Goal: Task Accomplishment & Management: Manage account settings

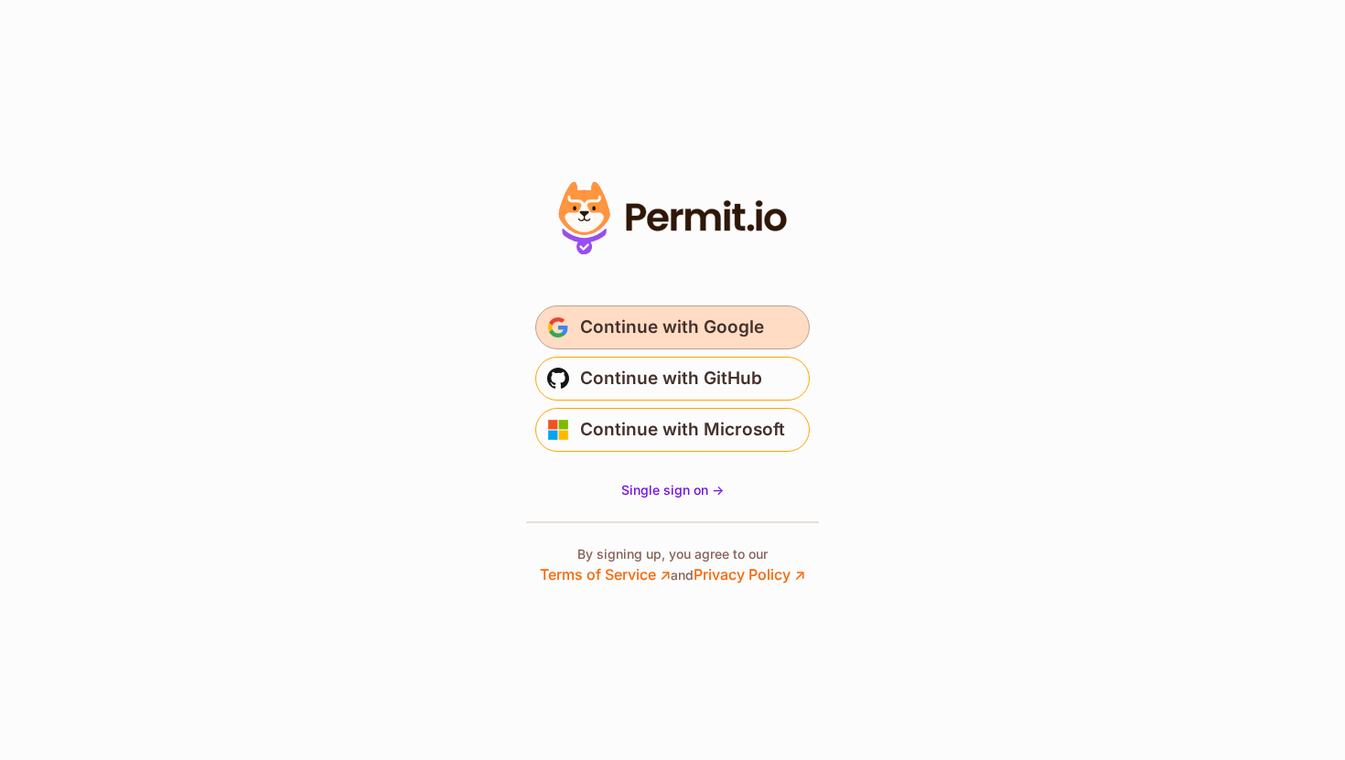
click at [561, 317] on span "submit" at bounding box center [558, 328] width 22 height 22
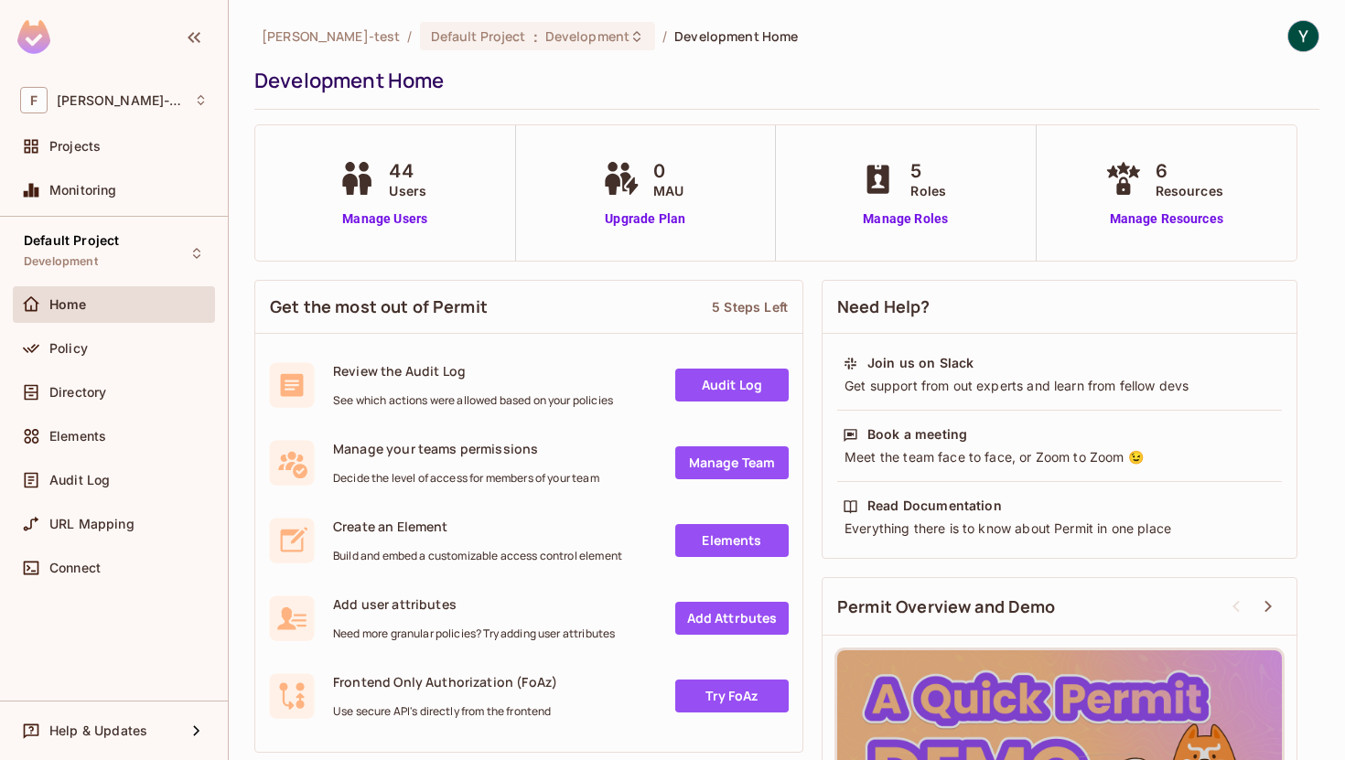
click at [393, 231] on div "44 Users Manage Users" at bounding box center [385, 192] width 261 height 135
click at [396, 214] on link "Manage Users" at bounding box center [385, 218] width 102 height 19
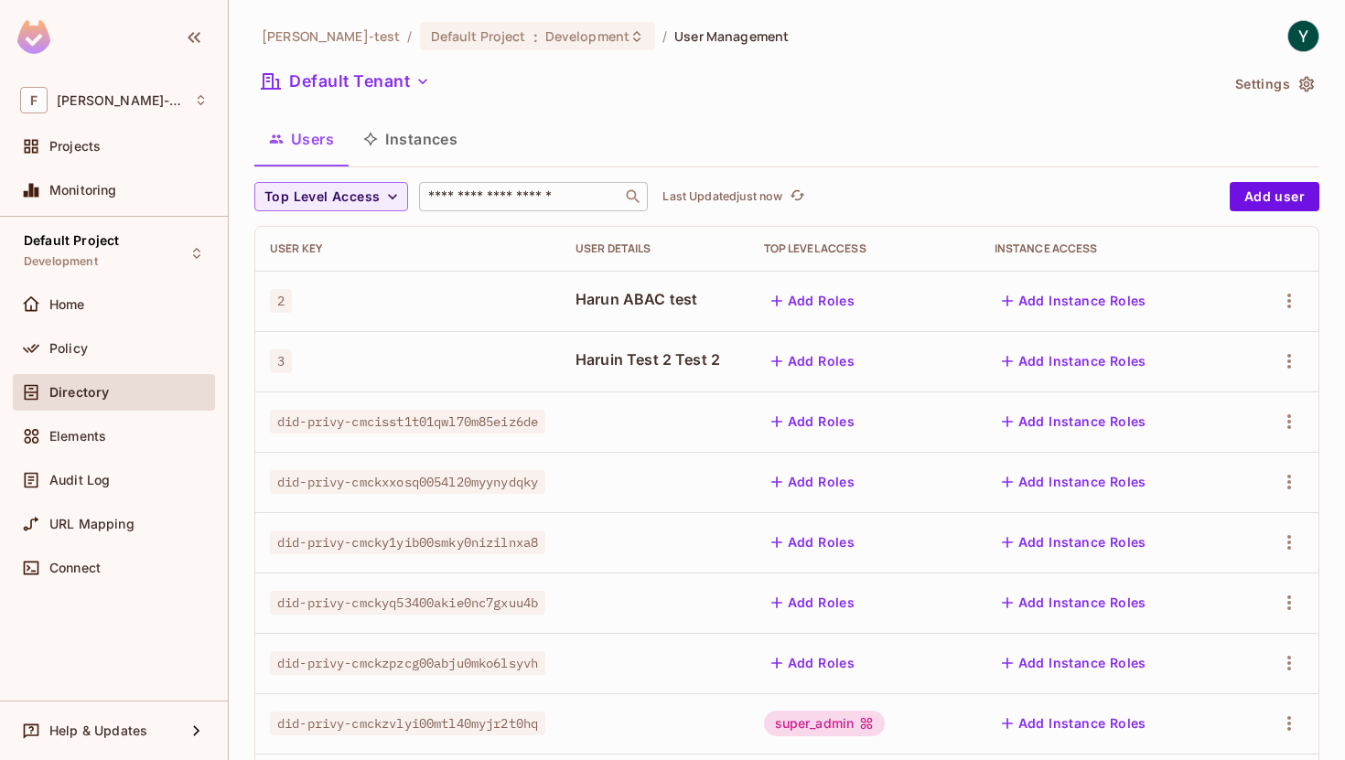
click at [478, 199] on input "text" at bounding box center [520, 197] width 192 height 18
type input "*****"
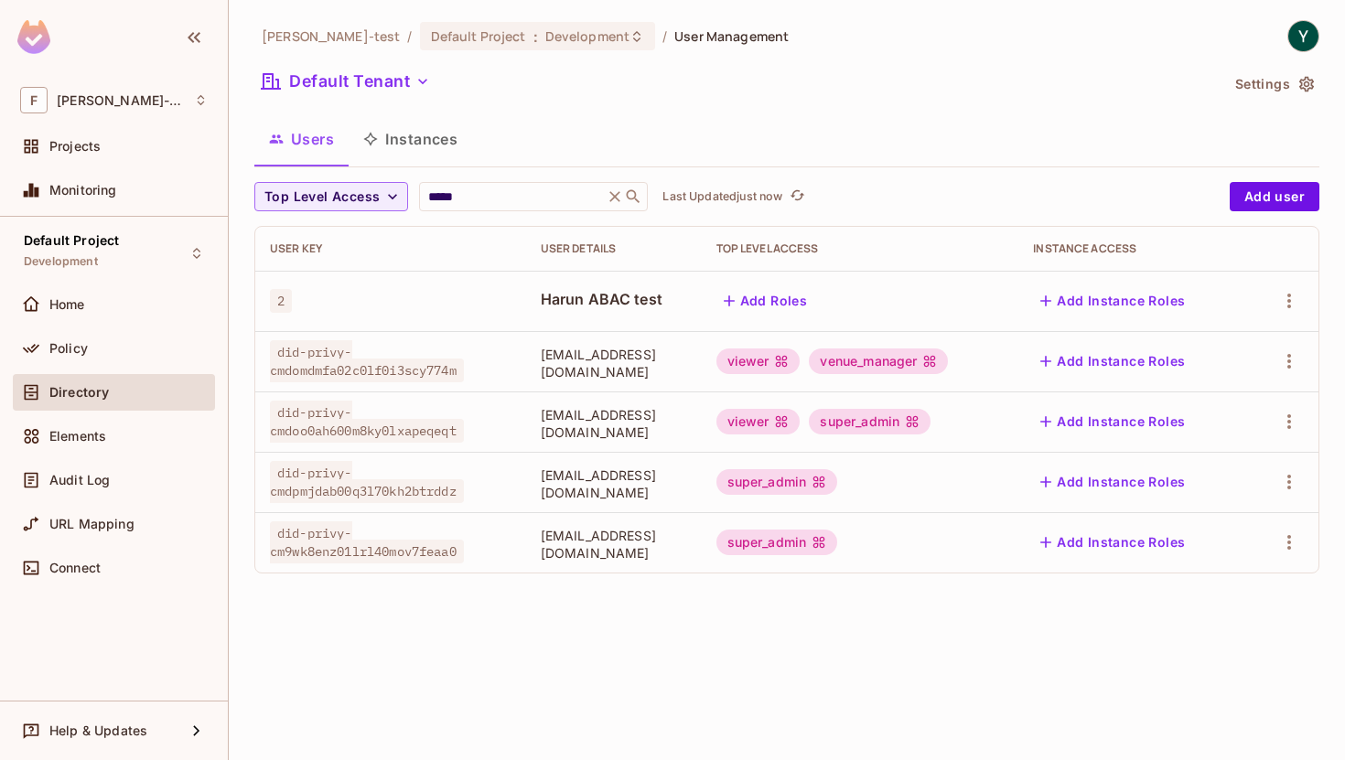
click at [800, 596] on div "finch-test / Default Project : Development / User Management Default Tenant Set…" at bounding box center [787, 380] width 1116 height 760
drag, startPoint x: 459, startPoint y: 549, endPoint x: 277, endPoint y: 529, distance: 183.2
click at [277, 529] on span "did-privy-cm9wk8enz01lrl40mov7feaa0" at bounding box center [367, 542] width 194 height 42
copy span "did-privy-cm9wk8enz01lrl40mov7feaa0"
click at [795, 696] on div "finch-test / Default Project : Development / User Management Default Tenant Set…" at bounding box center [787, 380] width 1116 height 760
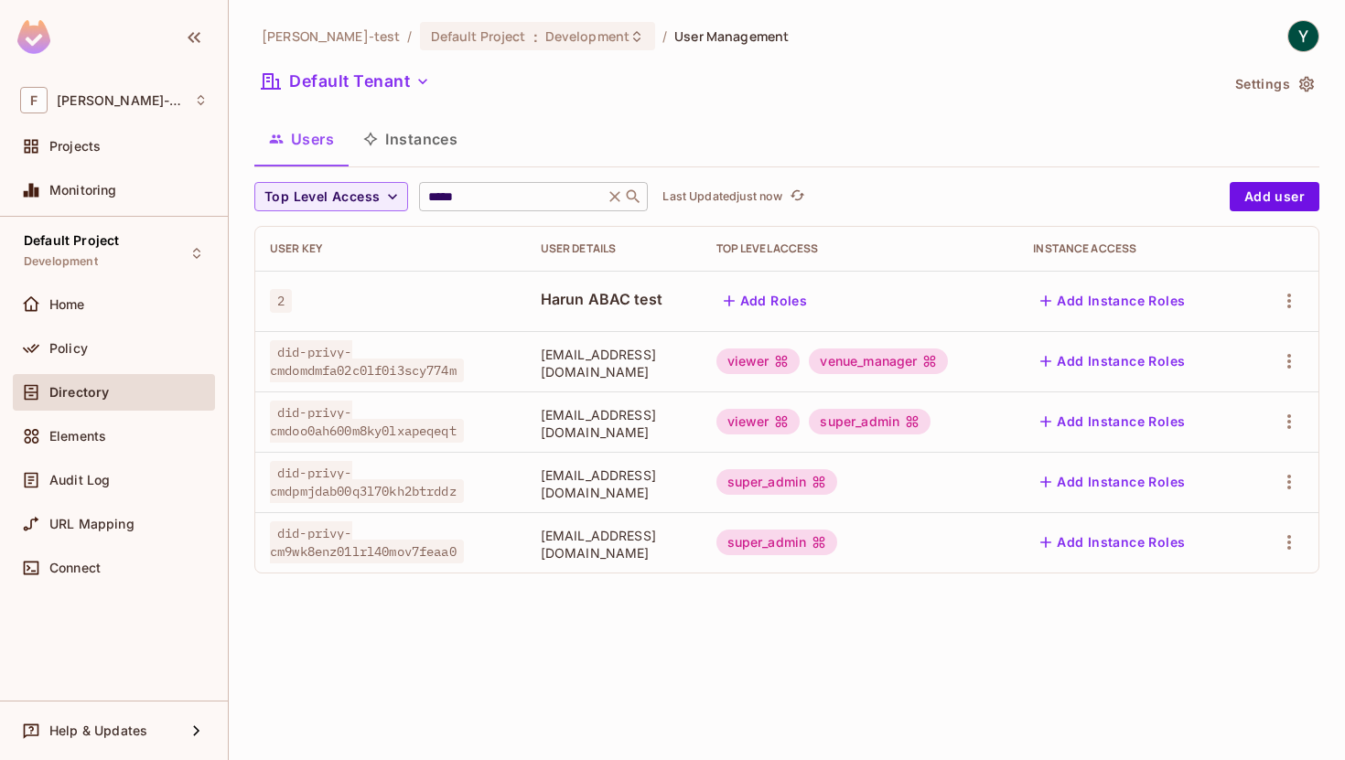
click at [499, 196] on input "*****" at bounding box center [511, 197] width 174 height 18
paste input "**********"
type input "**********"
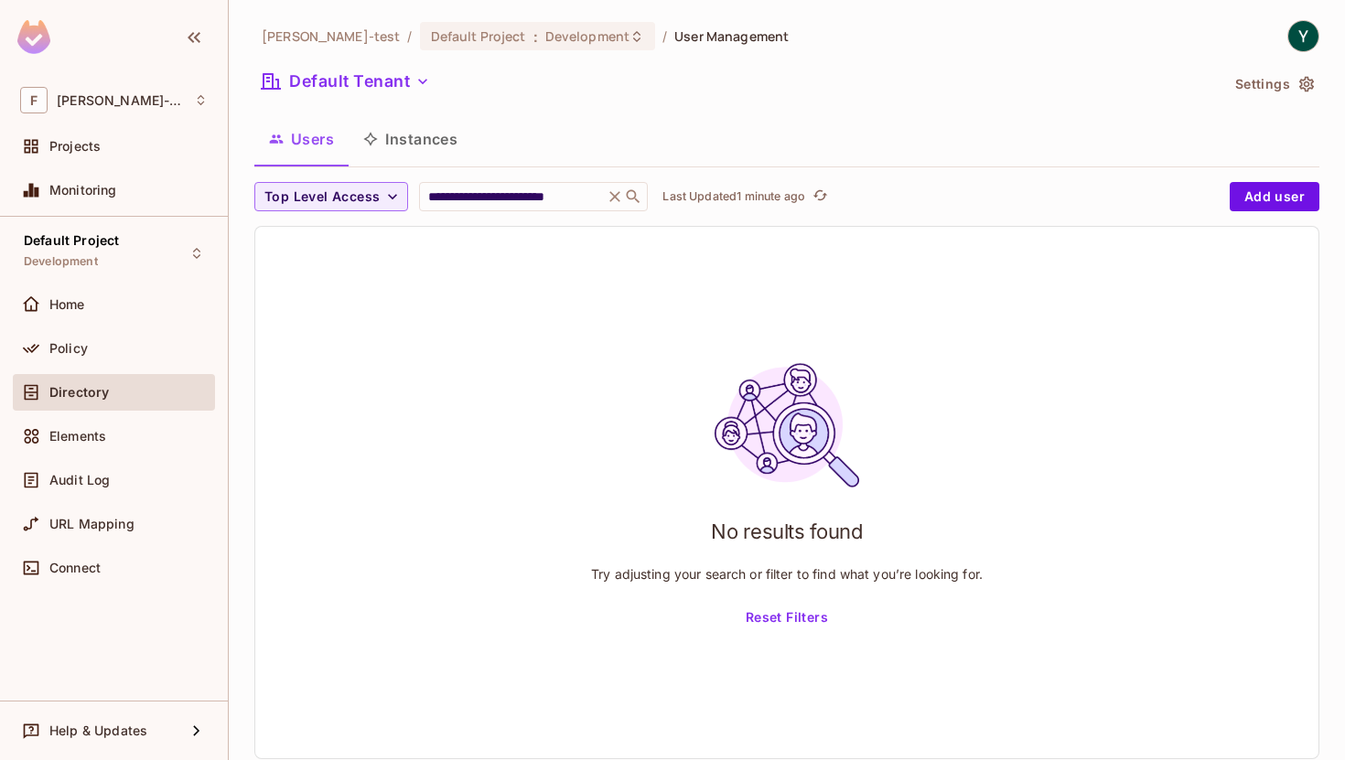
scroll to position [0, 0]
click at [846, 204] on div "**********" at bounding box center [737, 196] width 966 height 29
click at [842, 202] on div "**********" at bounding box center [737, 196] width 966 height 29
click at [129, 394] on div "Directory" at bounding box center [128, 392] width 158 height 15
click at [620, 198] on icon at bounding box center [615, 197] width 18 height 18
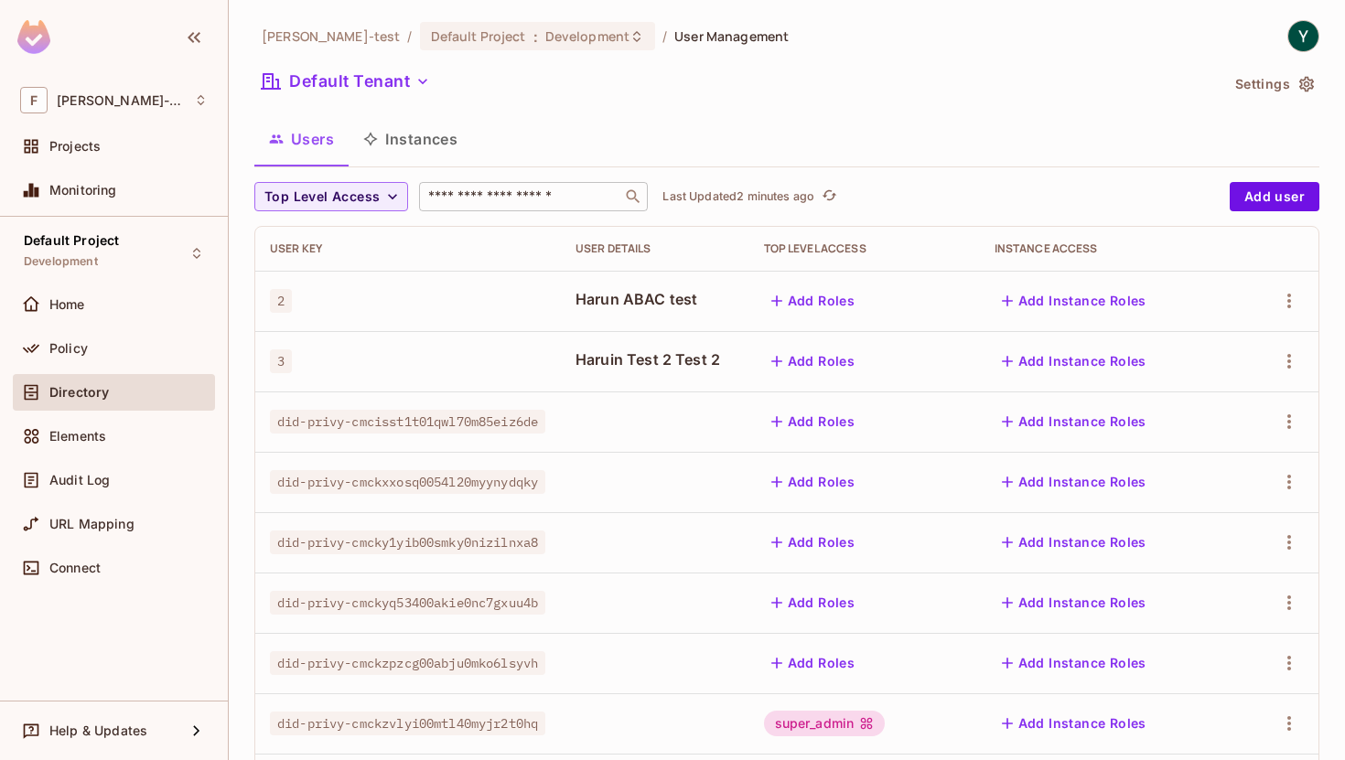
click at [537, 199] on input "text" at bounding box center [520, 197] width 192 height 18
type input "*****"
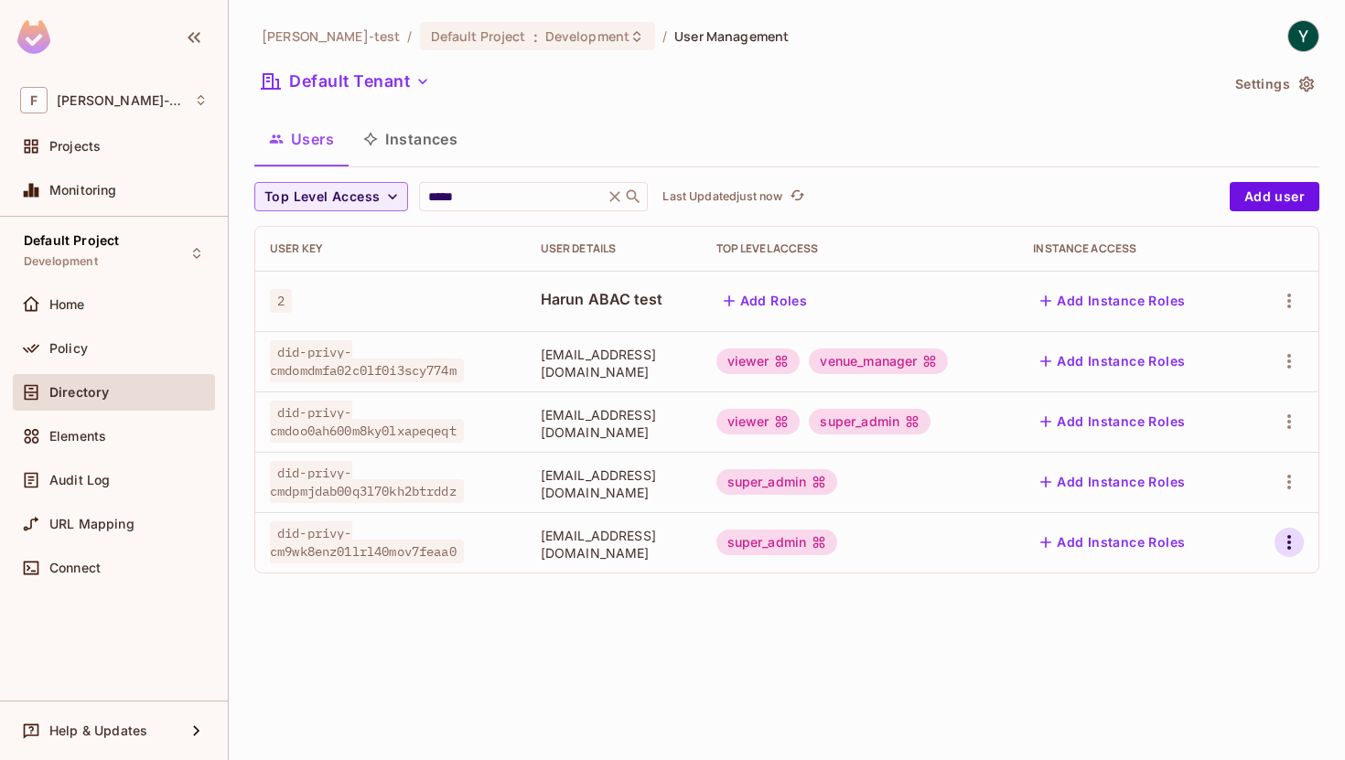
click at [1286, 538] on icon "button" at bounding box center [1289, 543] width 22 height 22
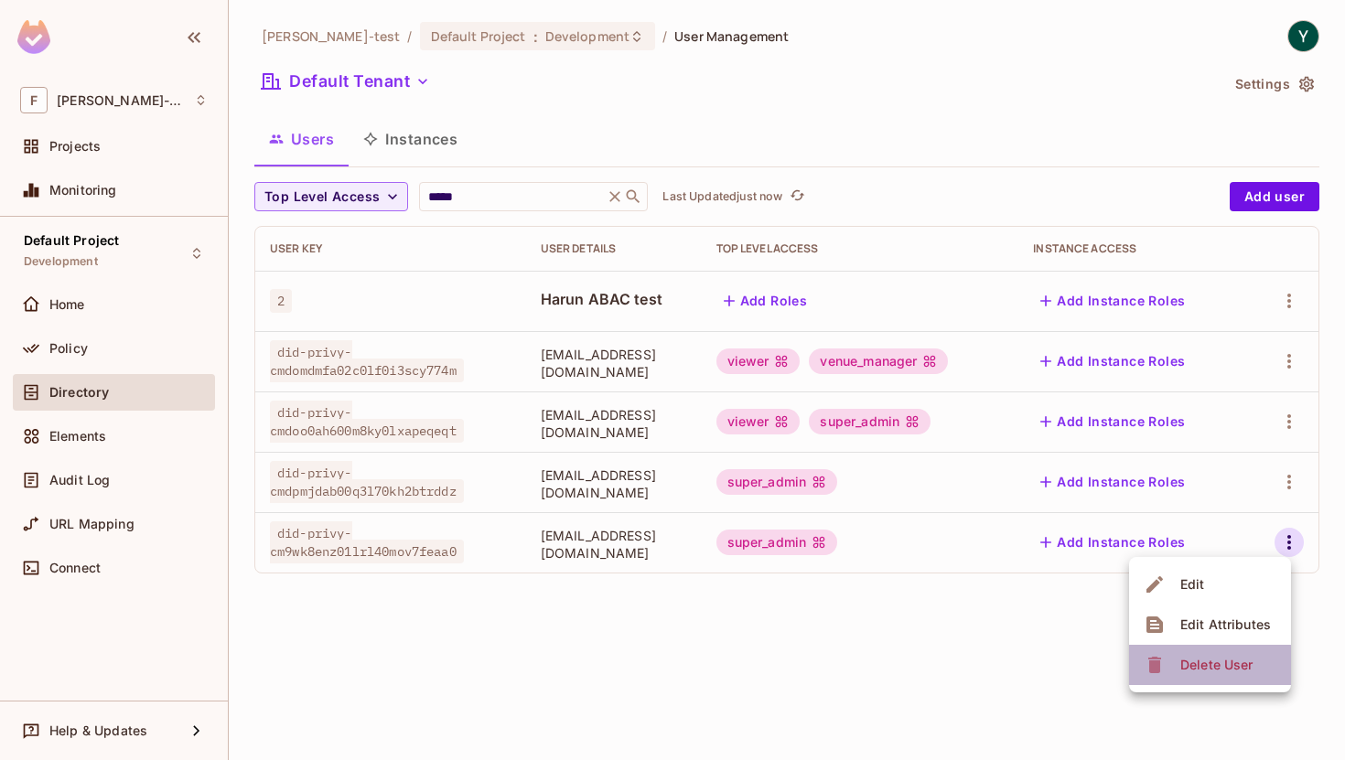
click at [1209, 667] on div "Delete User" at bounding box center [1216, 665] width 72 height 18
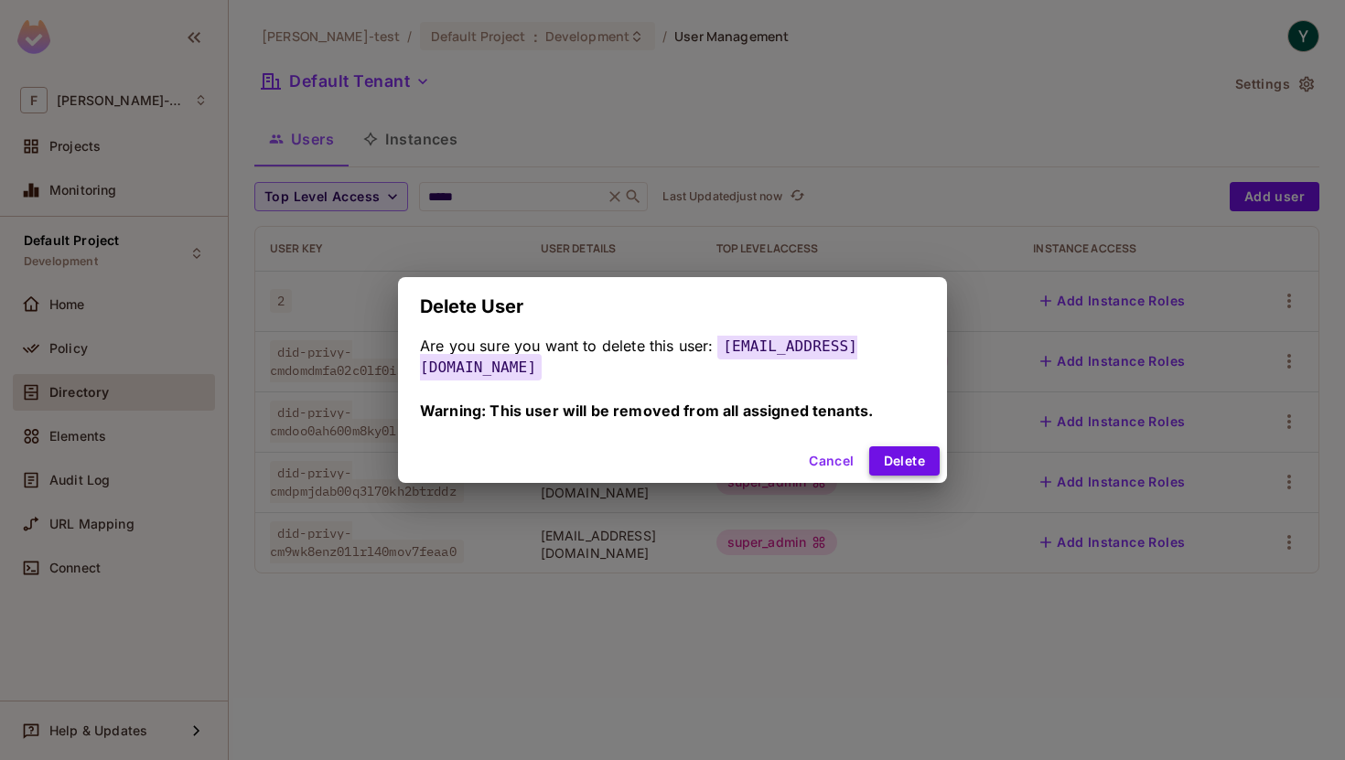
click at [904, 446] on button "Delete" at bounding box center [904, 460] width 70 height 29
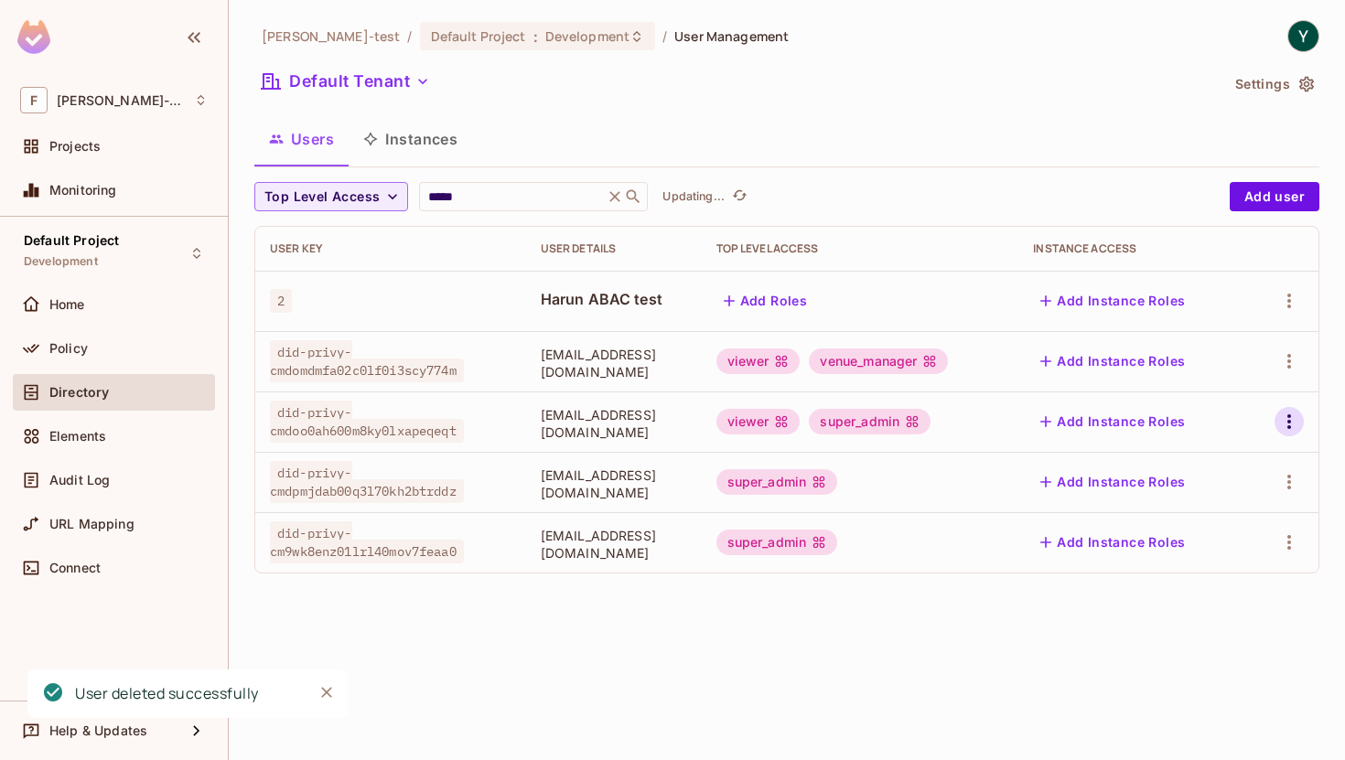
click at [1291, 428] on icon "button" at bounding box center [1289, 422] width 22 height 22
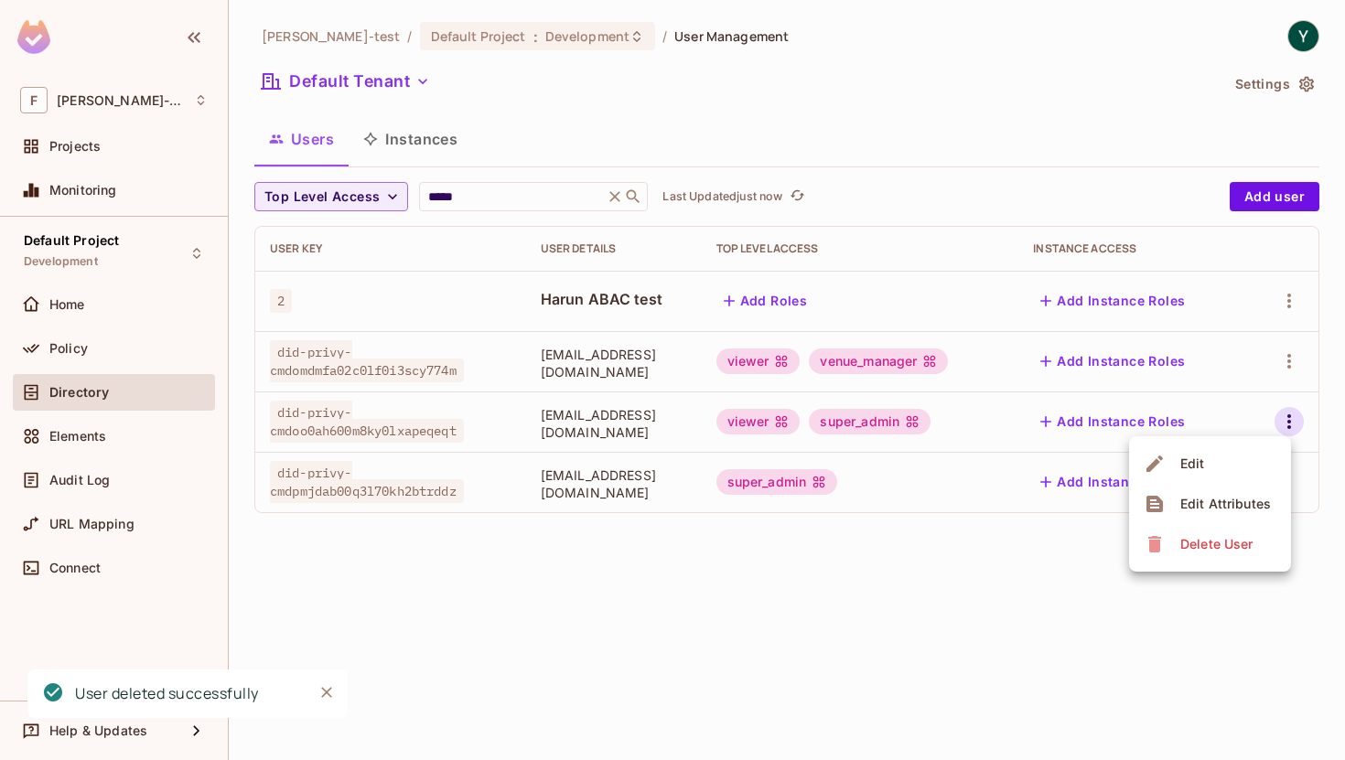
click at [1187, 540] on div "Delete User" at bounding box center [1216, 544] width 72 height 18
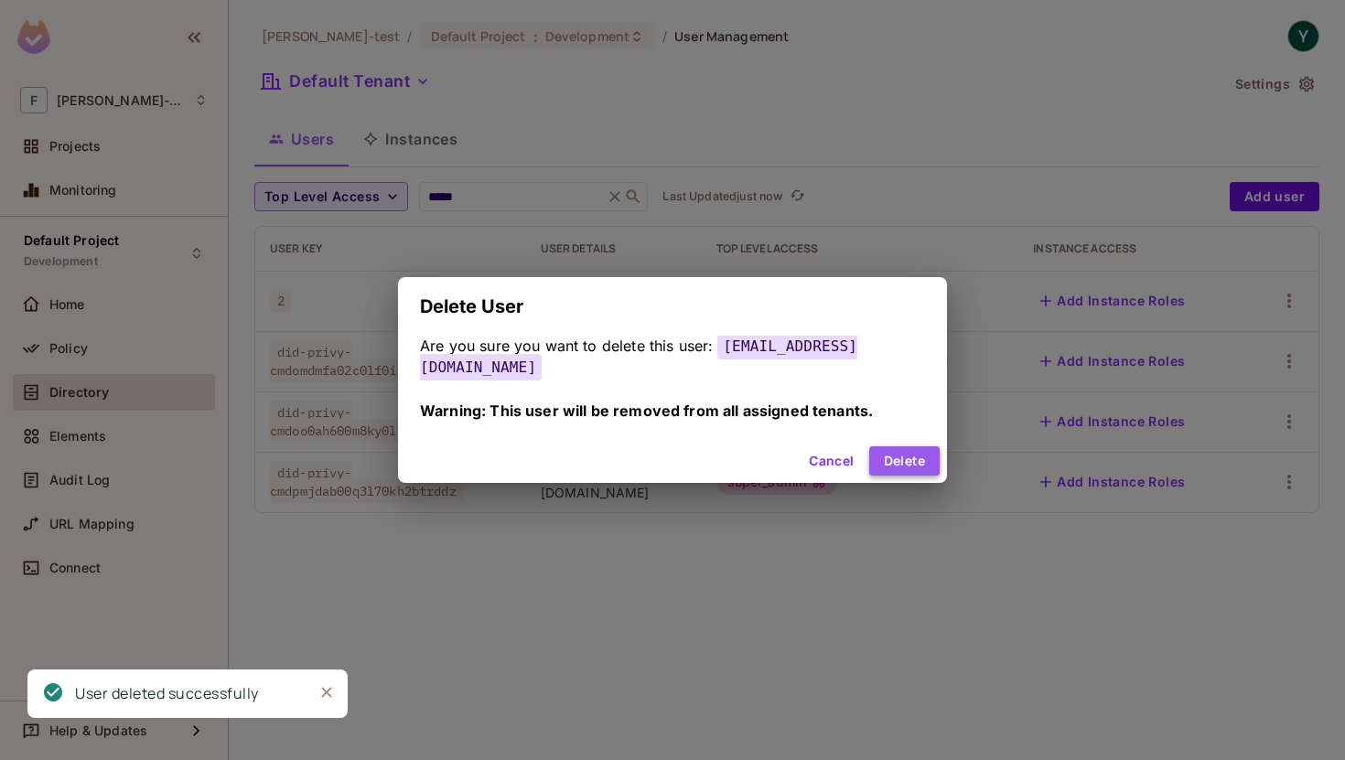
click at [888, 446] on button "Delete" at bounding box center [904, 460] width 70 height 29
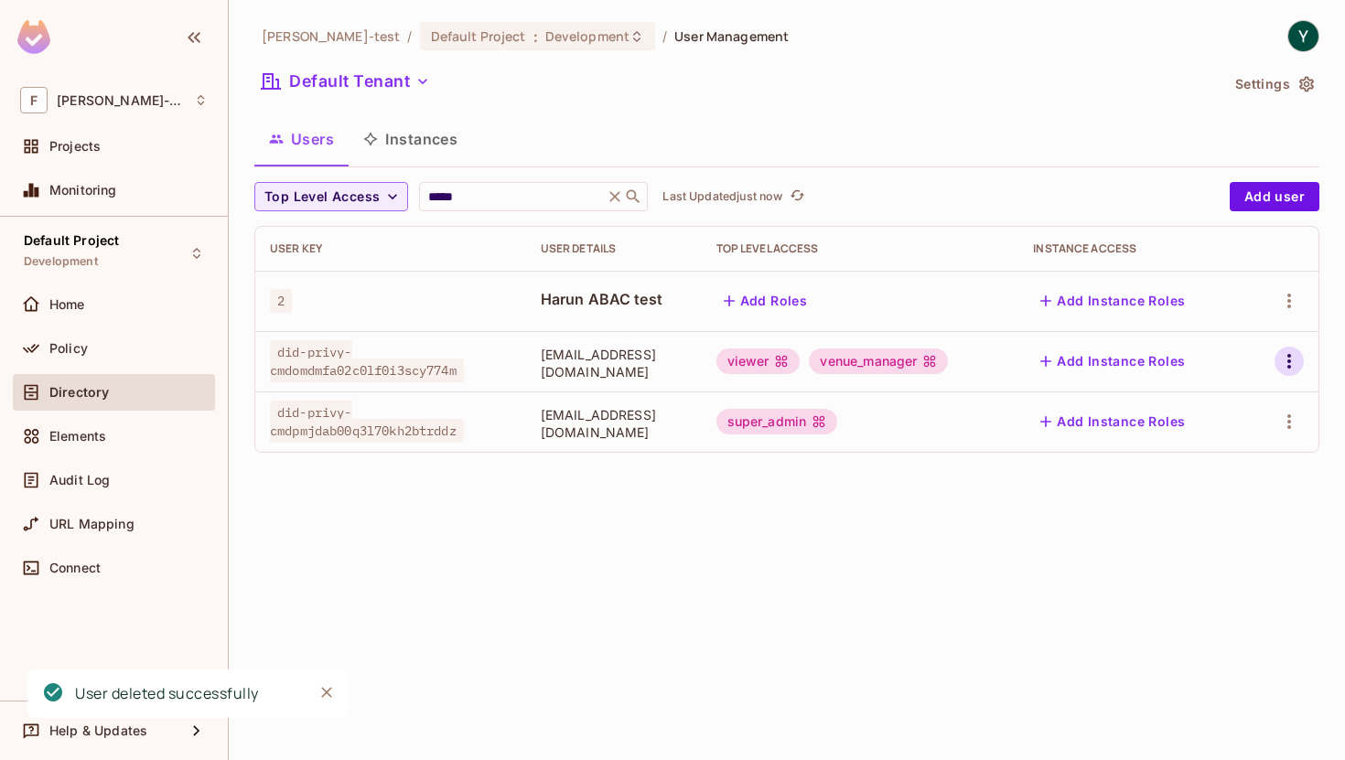
click at [1302, 360] on button "button" at bounding box center [1288, 361] width 29 height 29
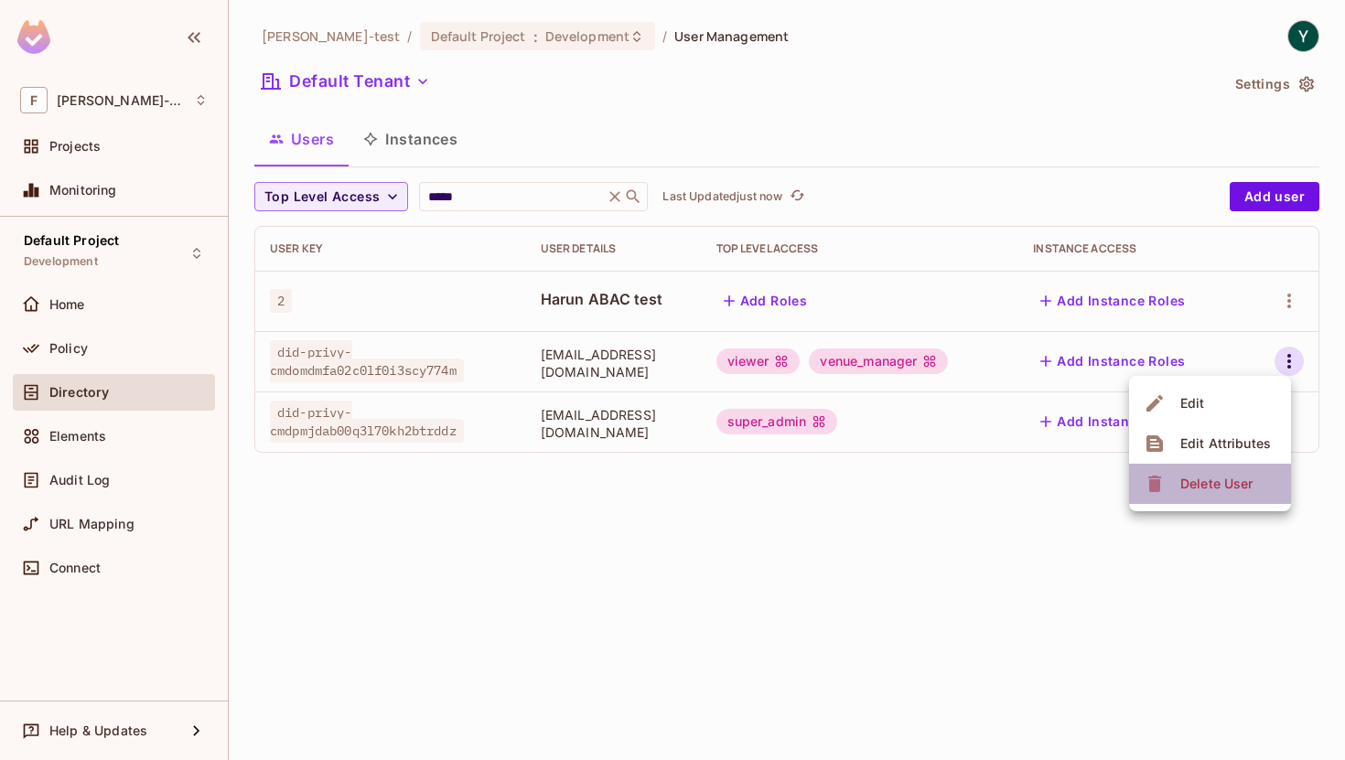
click at [1180, 478] on div "Delete User" at bounding box center [1216, 484] width 72 height 18
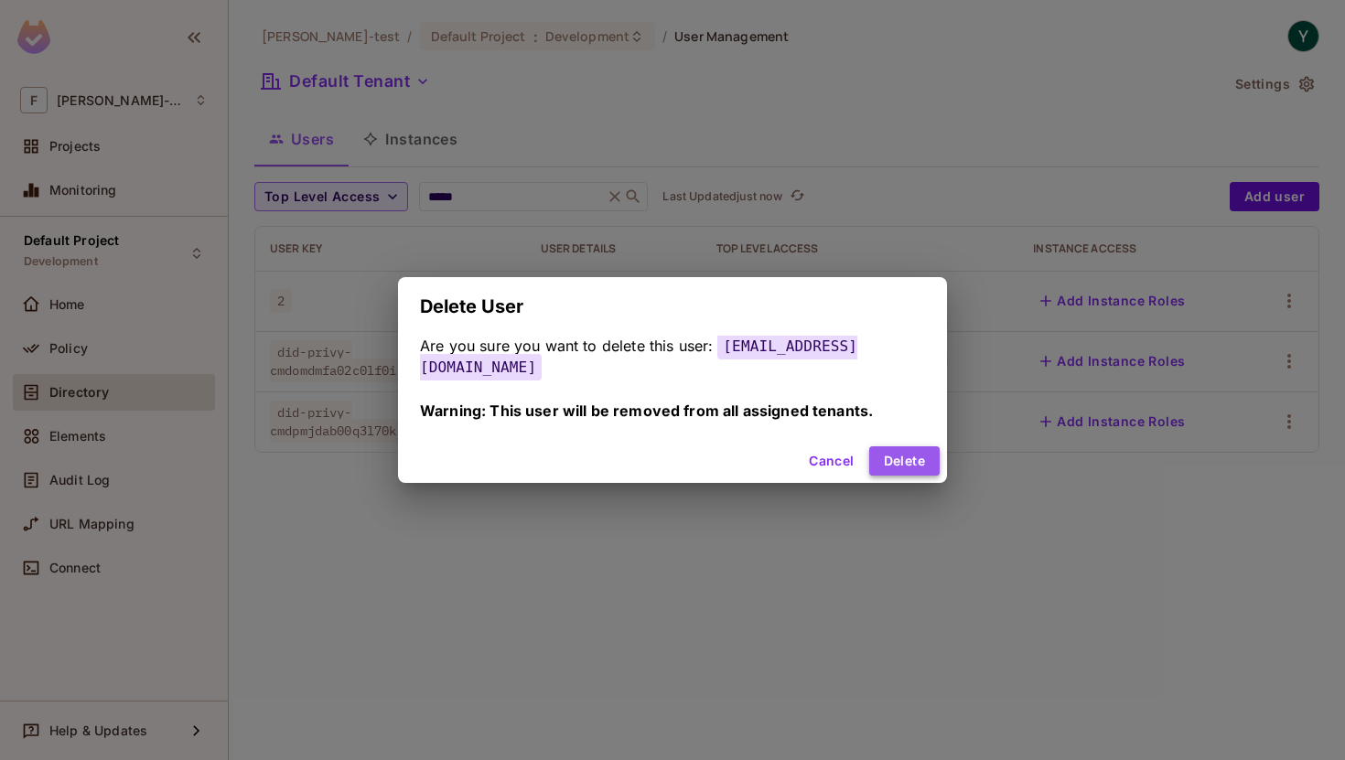
click at [905, 449] on button "Delete" at bounding box center [904, 460] width 70 height 29
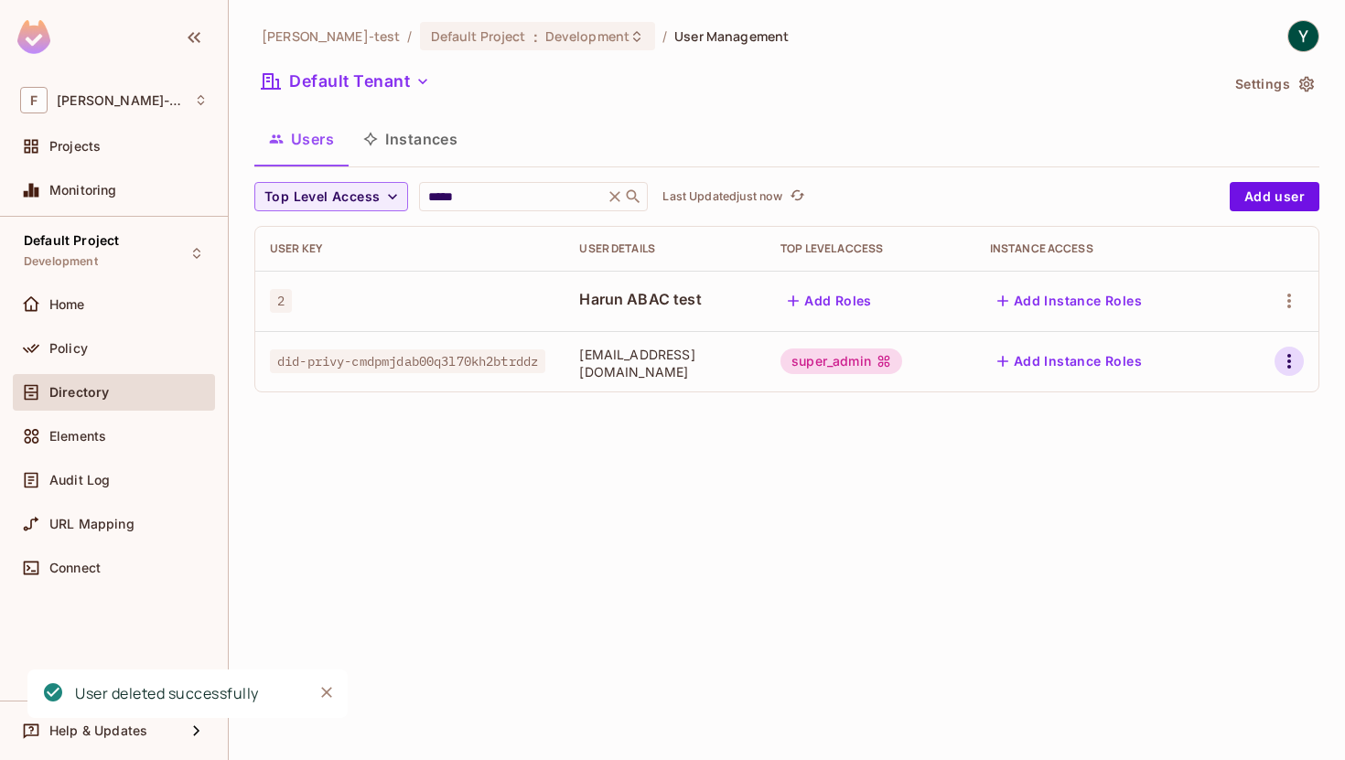
click at [1293, 364] on icon "button" at bounding box center [1289, 361] width 22 height 22
click at [1183, 486] on div "Delete User" at bounding box center [1216, 484] width 72 height 18
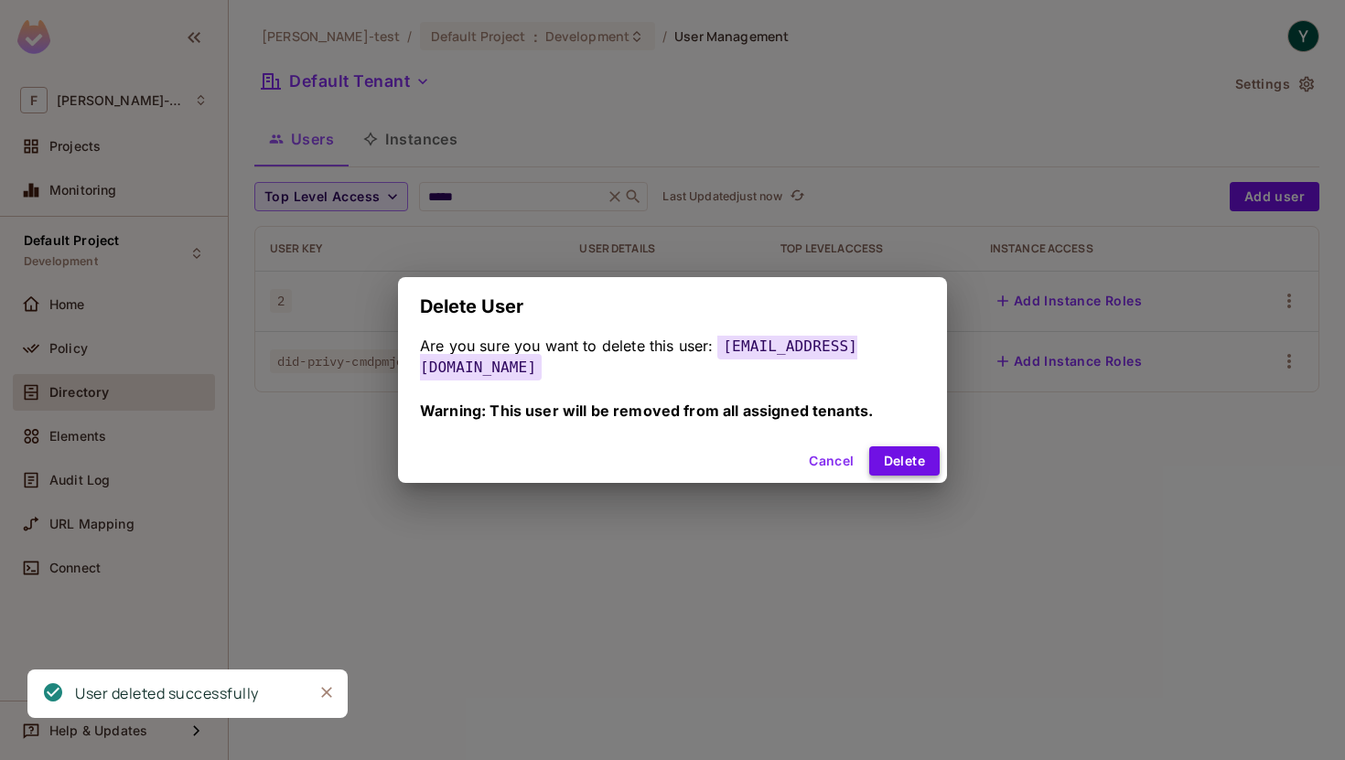
click at [889, 458] on button "Delete" at bounding box center [904, 460] width 70 height 29
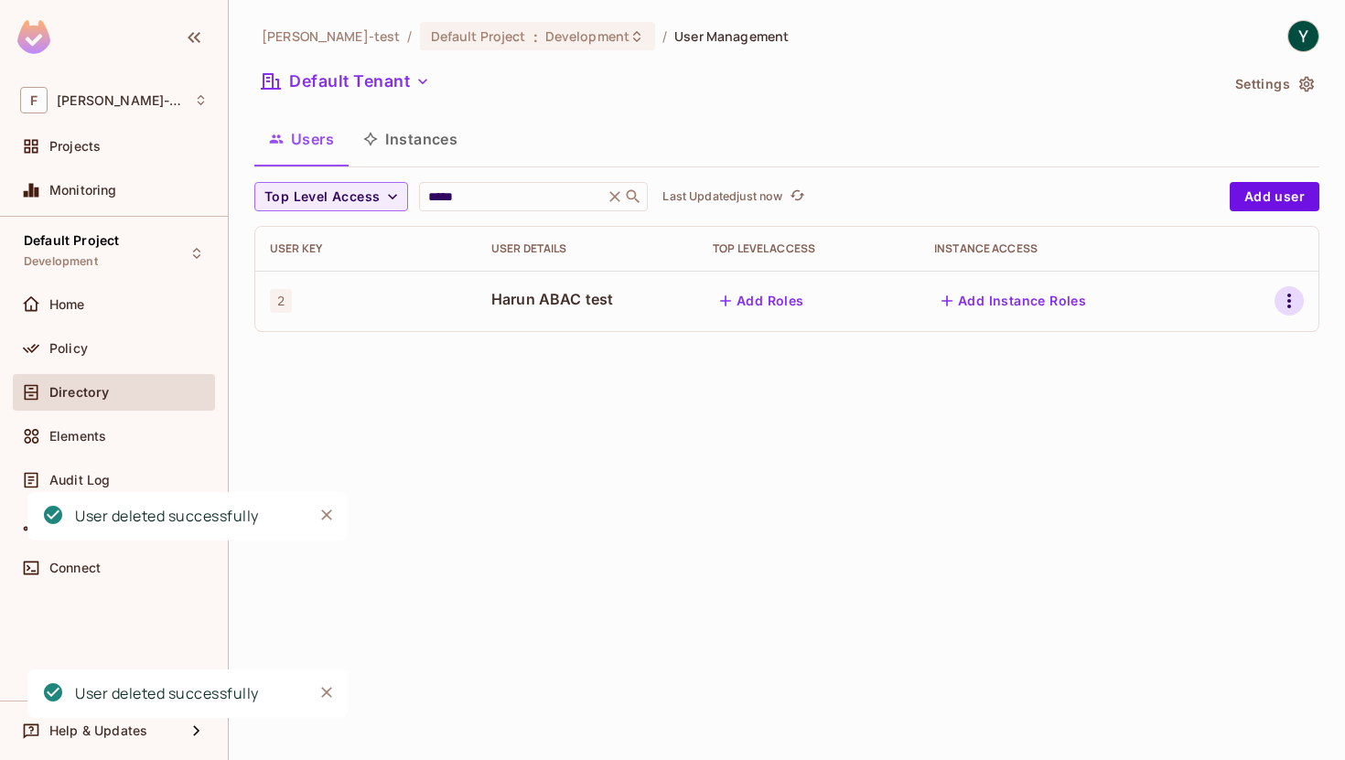
click at [1284, 303] on icon "button" at bounding box center [1289, 301] width 22 height 22
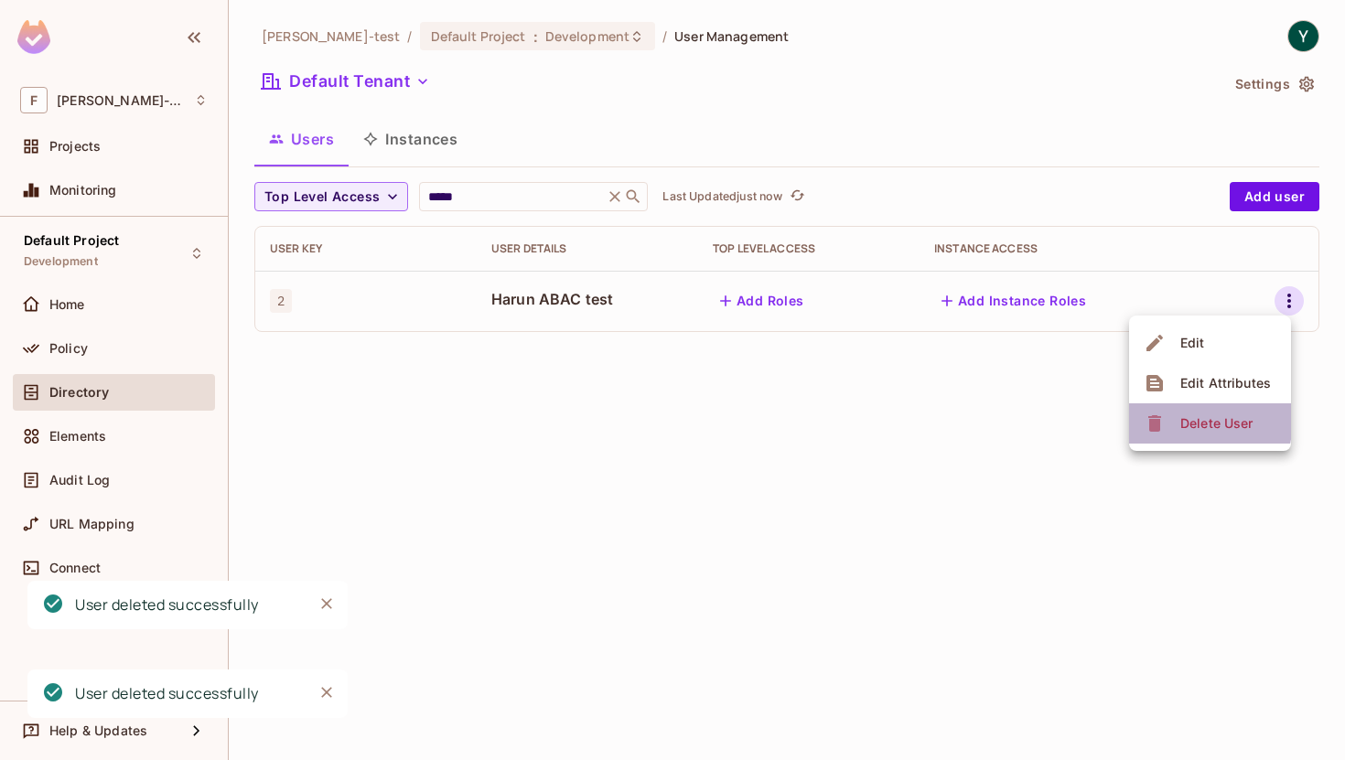
click at [1165, 418] on icon at bounding box center [1155, 424] width 22 height 22
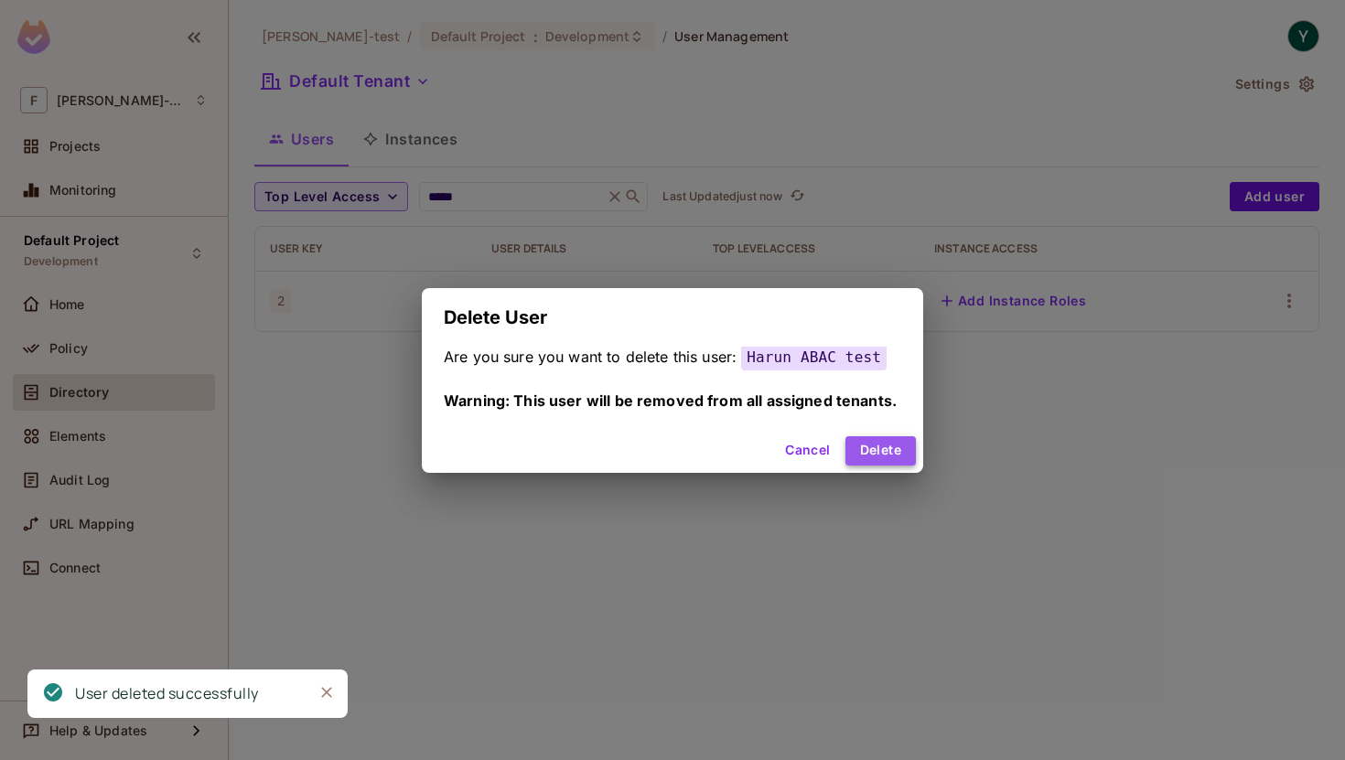
click at [878, 448] on button "Delete" at bounding box center [880, 450] width 70 height 29
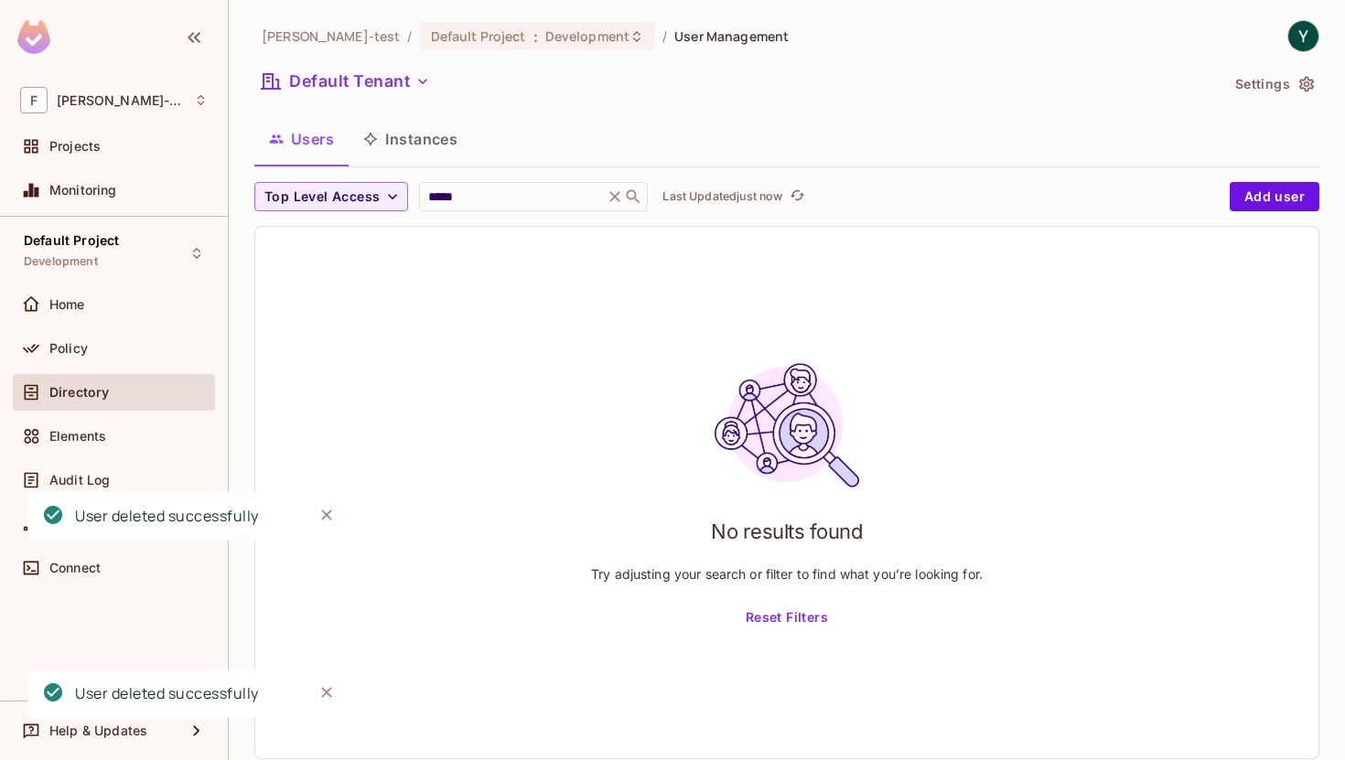
click at [617, 200] on icon at bounding box center [615, 196] width 11 height 11
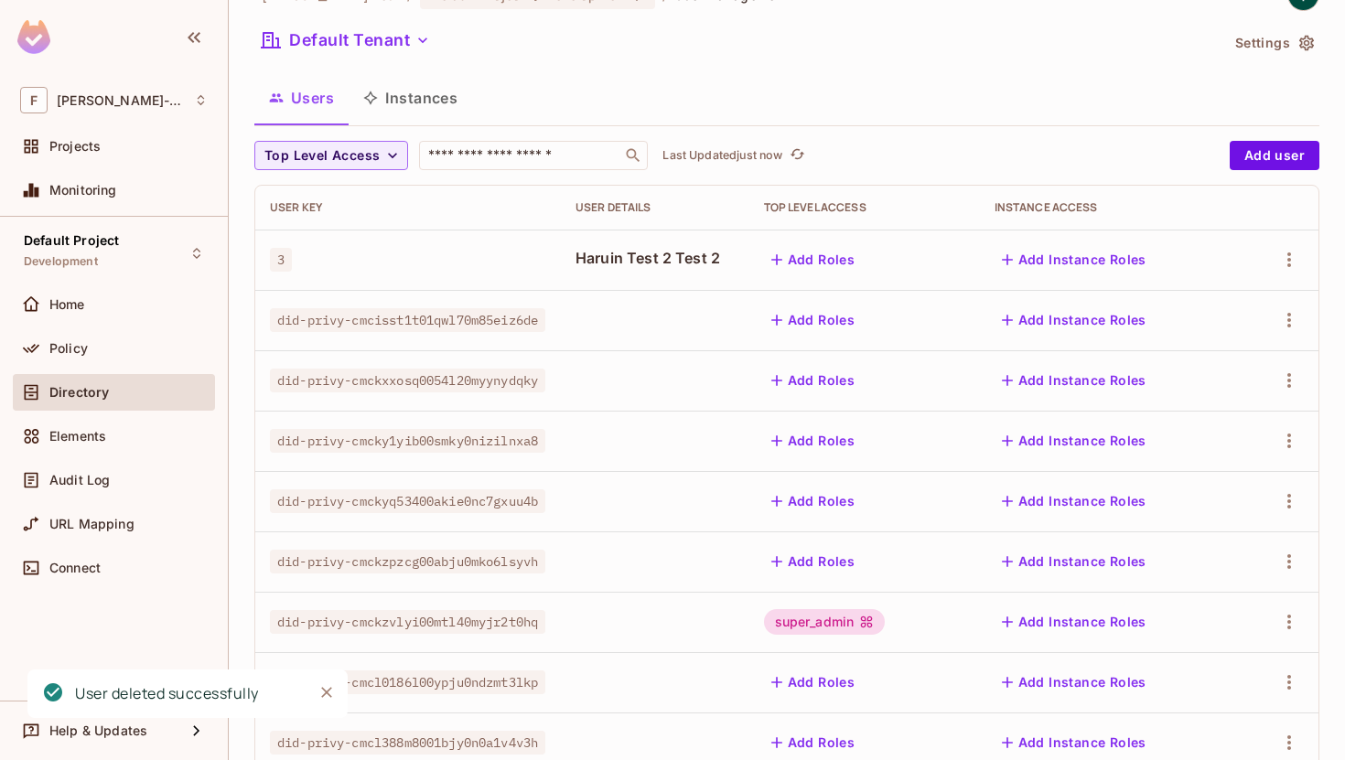
scroll to position [37, 0]
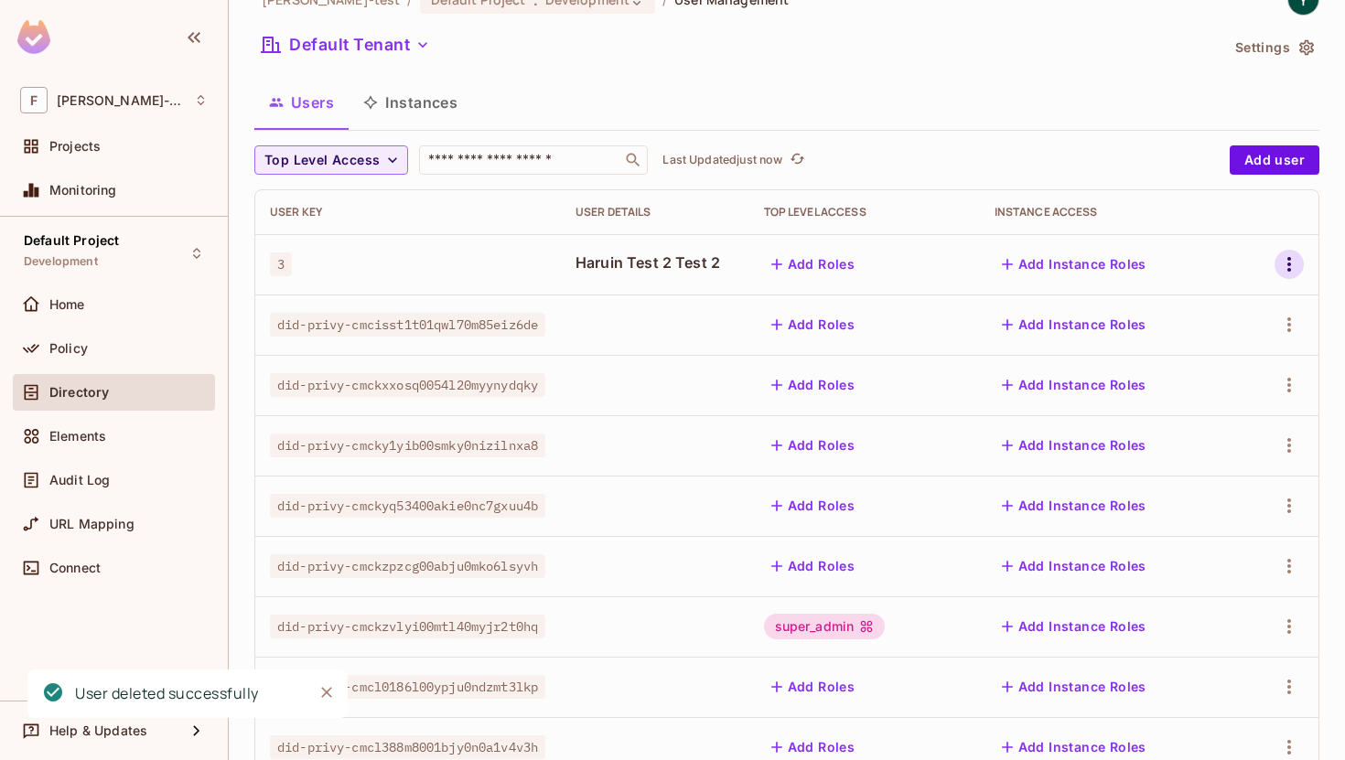
click at [1291, 264] on icon "button" at bounding box center [1289, 264] width 22 height 22
click at [1180, 391] on div "Delete User" at bounding box center [1216, 387] width 72 height 18
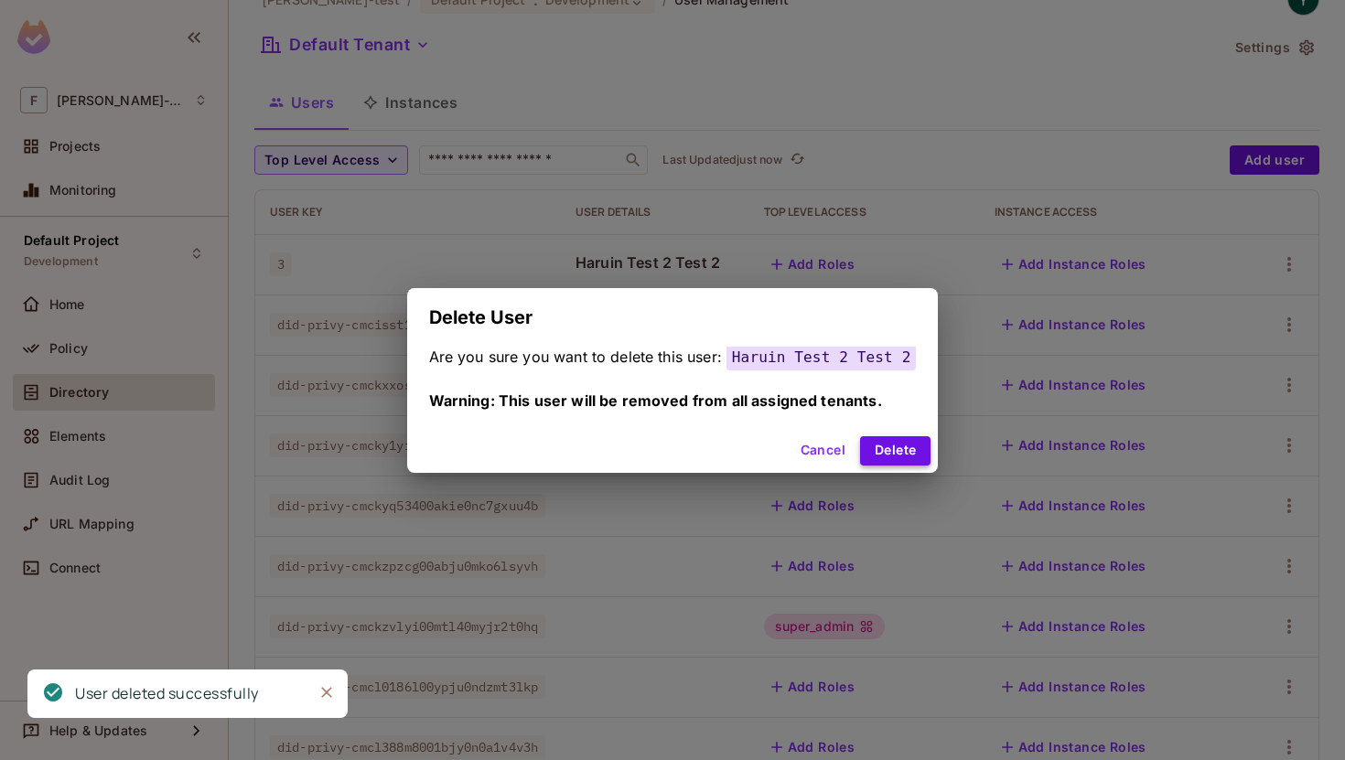
click at [906, 457] on button "Delete" at bounding box center [895, 450] width 70 height 29
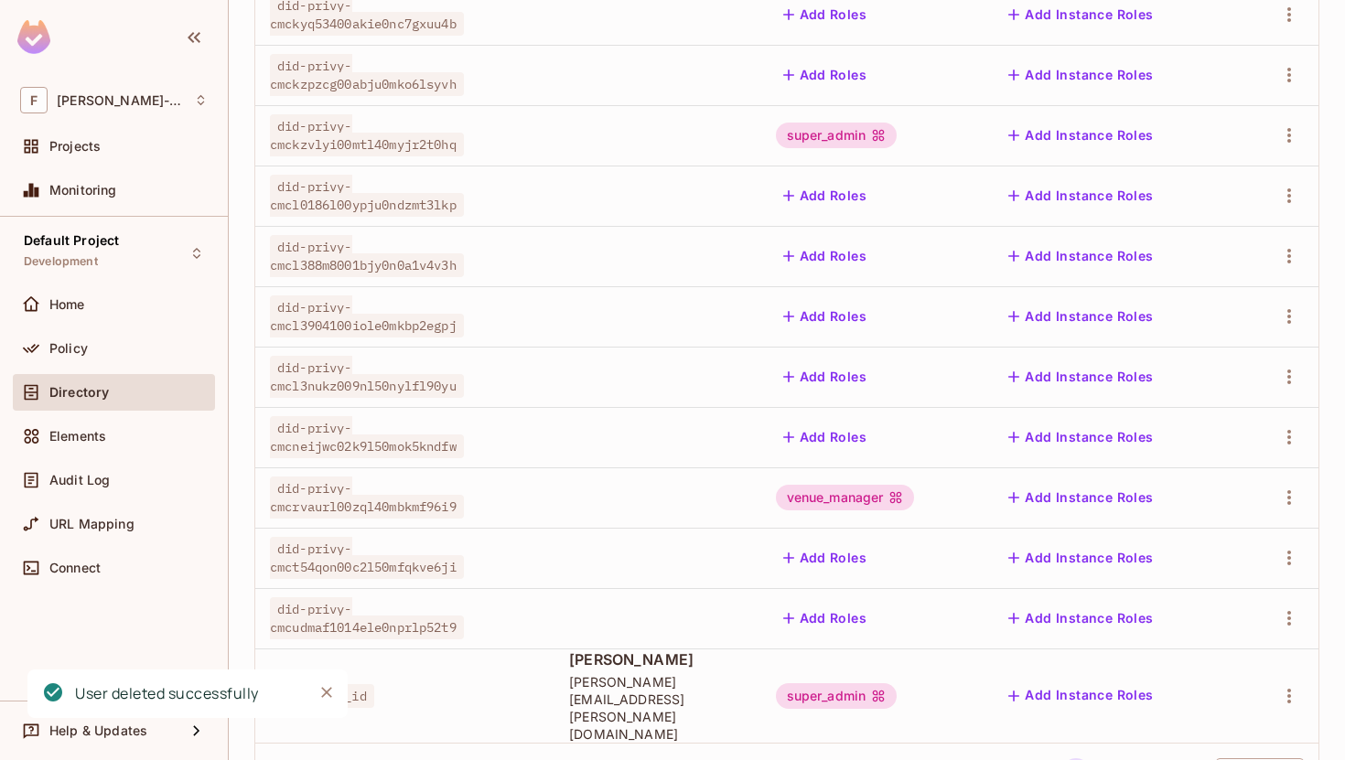
scroll to position [518, 0]
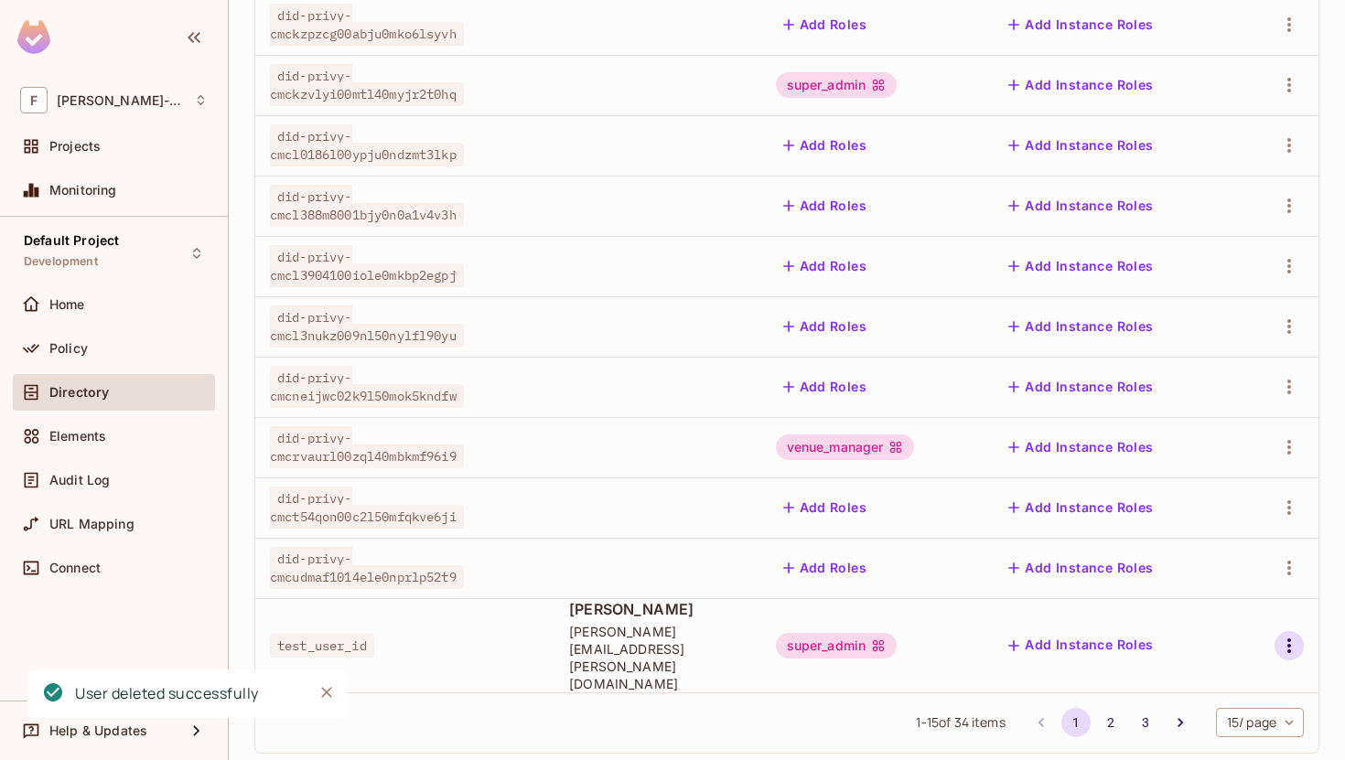
click at [1280, 635] on icon "button" at bounding box center [1289, 646] width 22 height 22
click at [1168, 713] on div "Delete User" at bounding box center [1201, 717] width 114 height 29
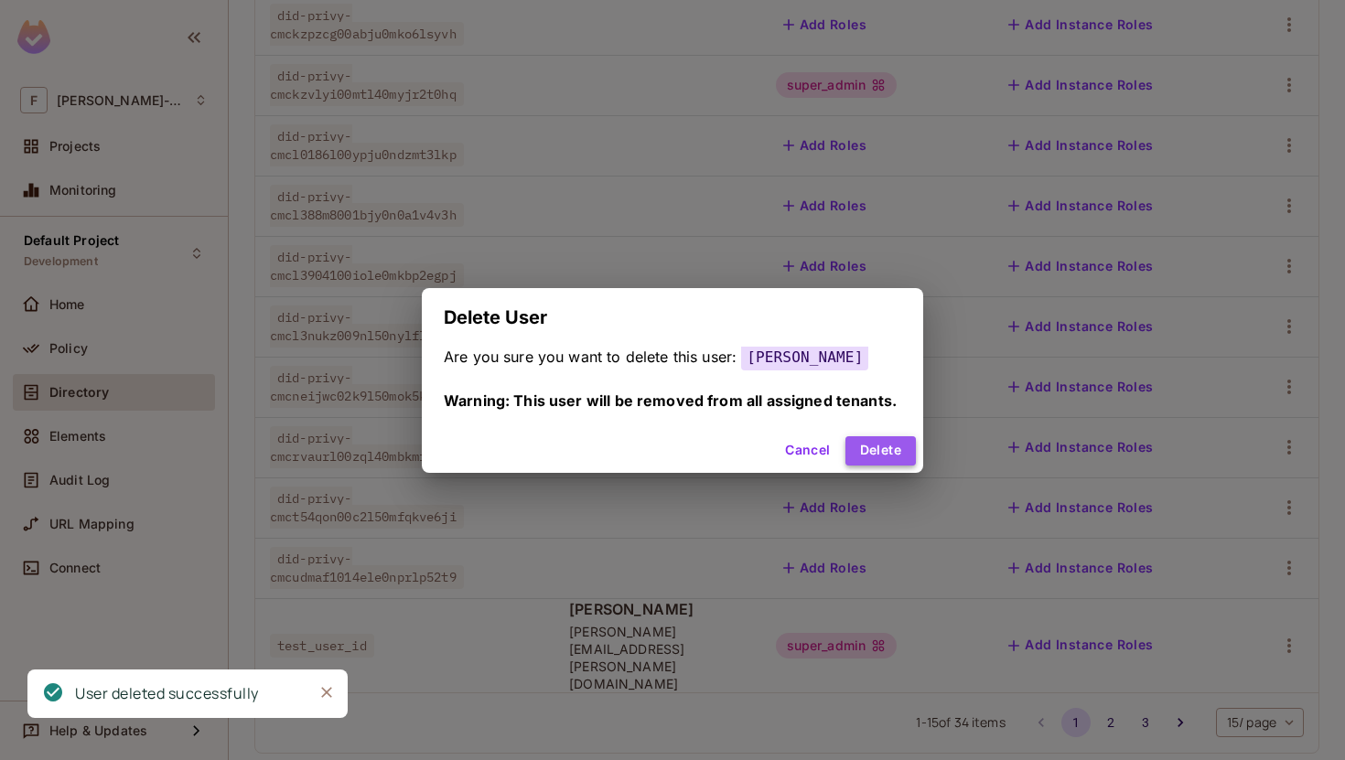
click at [886, 456] on button "Delete" at bounding box center [880, 450] width 70 height 29
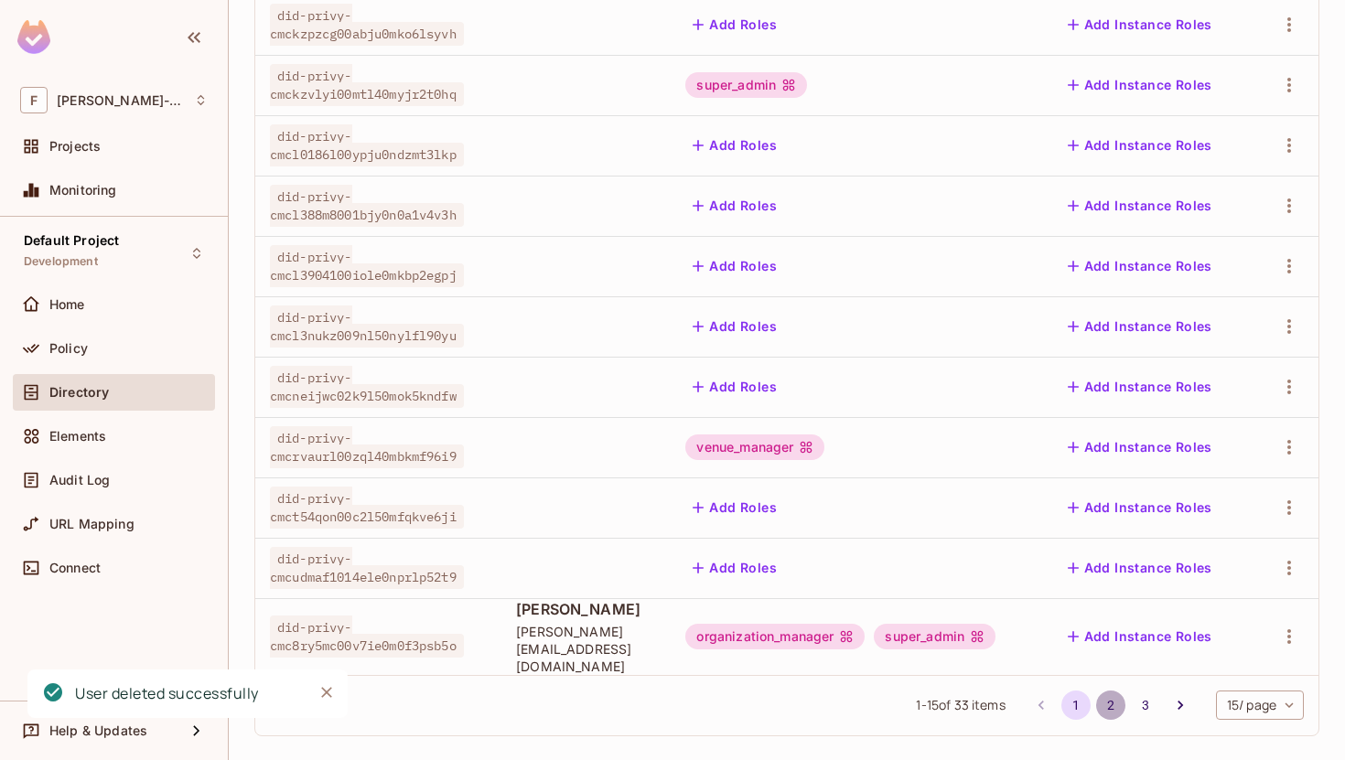
click at [1111, 696] on button "2" at bounding box center [1110, 705] width 29 height 29
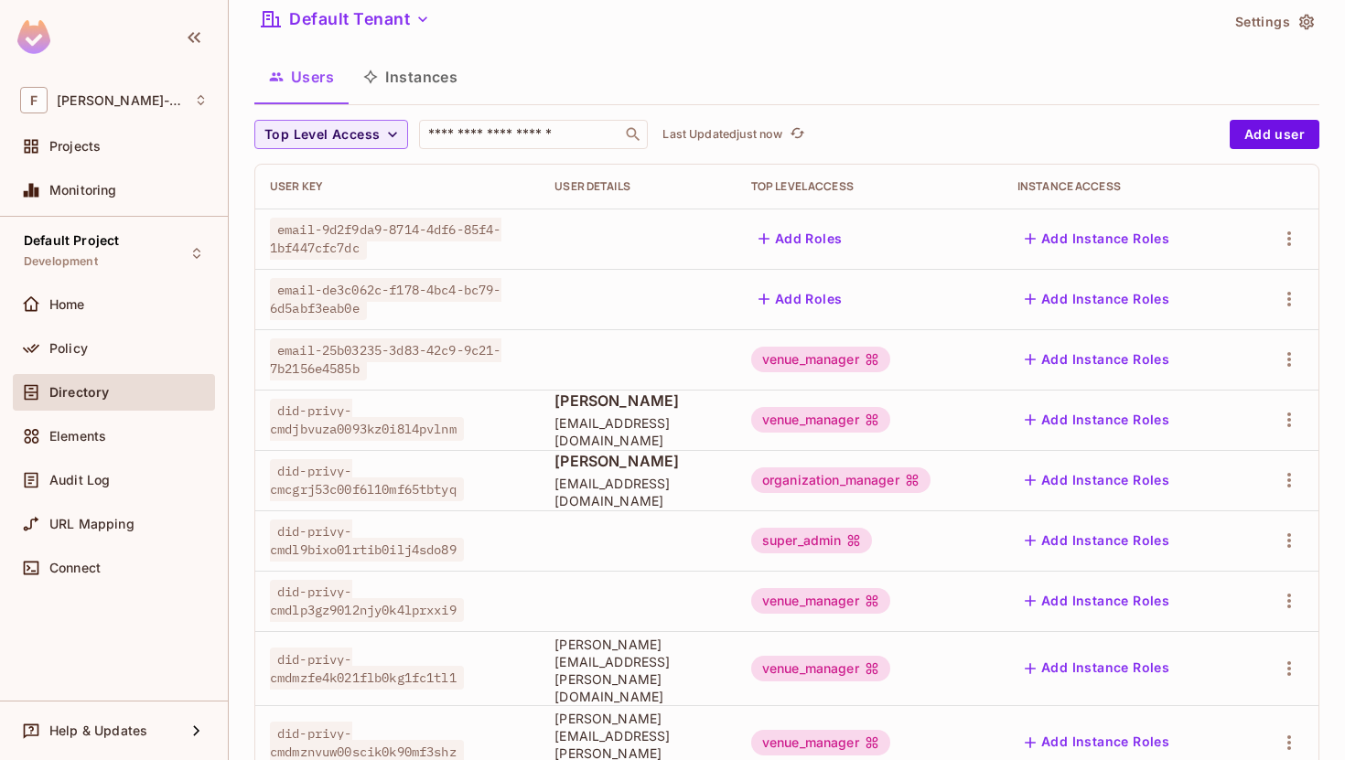
scroll to position [0, 0]
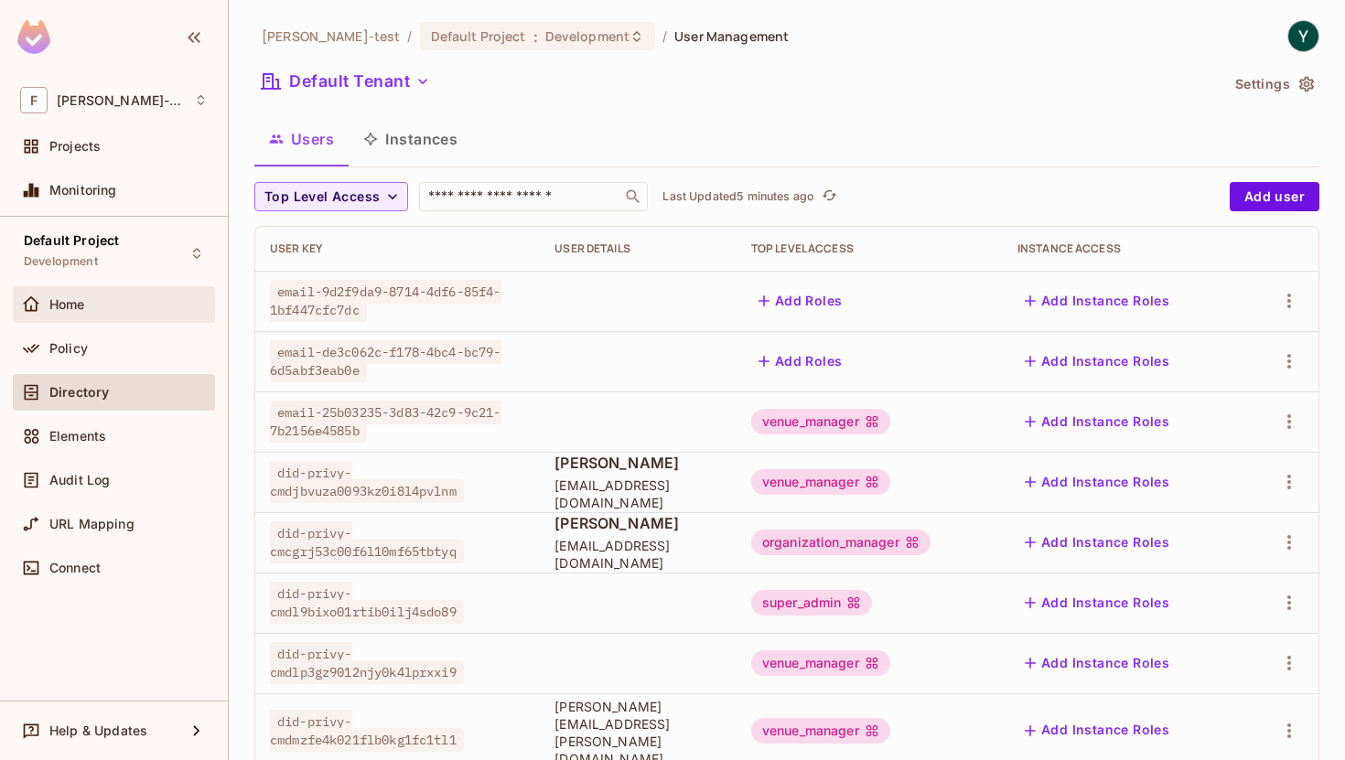
click at [82, 295] on div "Home" at bounding box center [114, 305] width 188 height 22
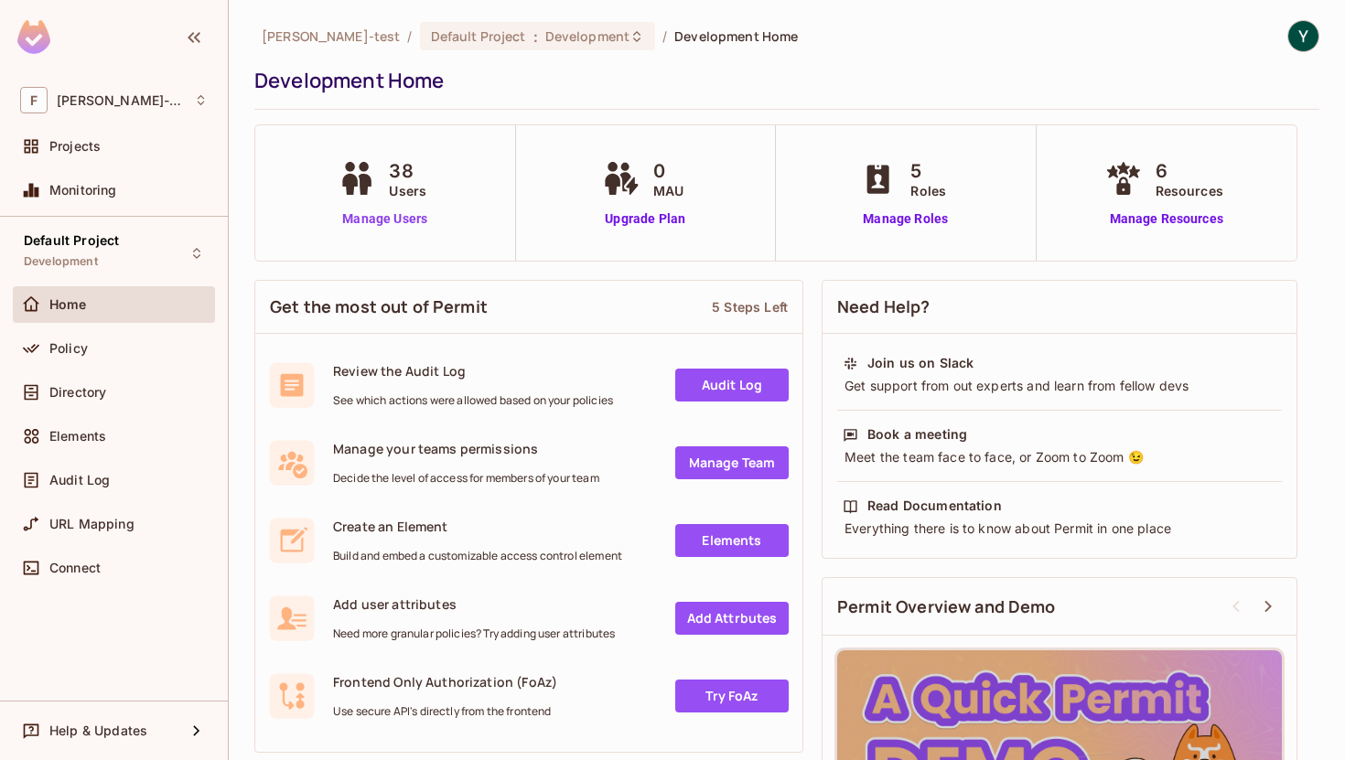
click at [406, 216] on link "Manage Users" at bounding box center [385, 218] width 102 height 19
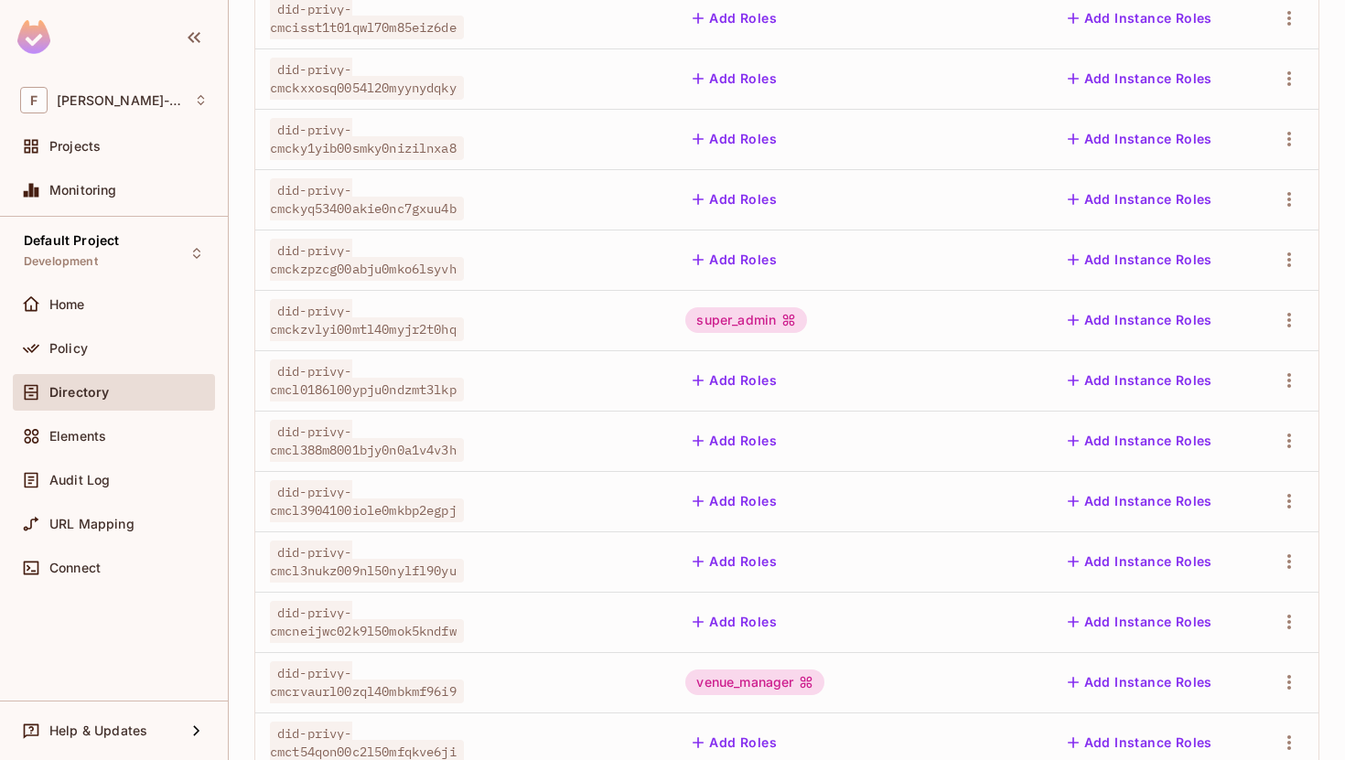
scroll to position [13, 0]
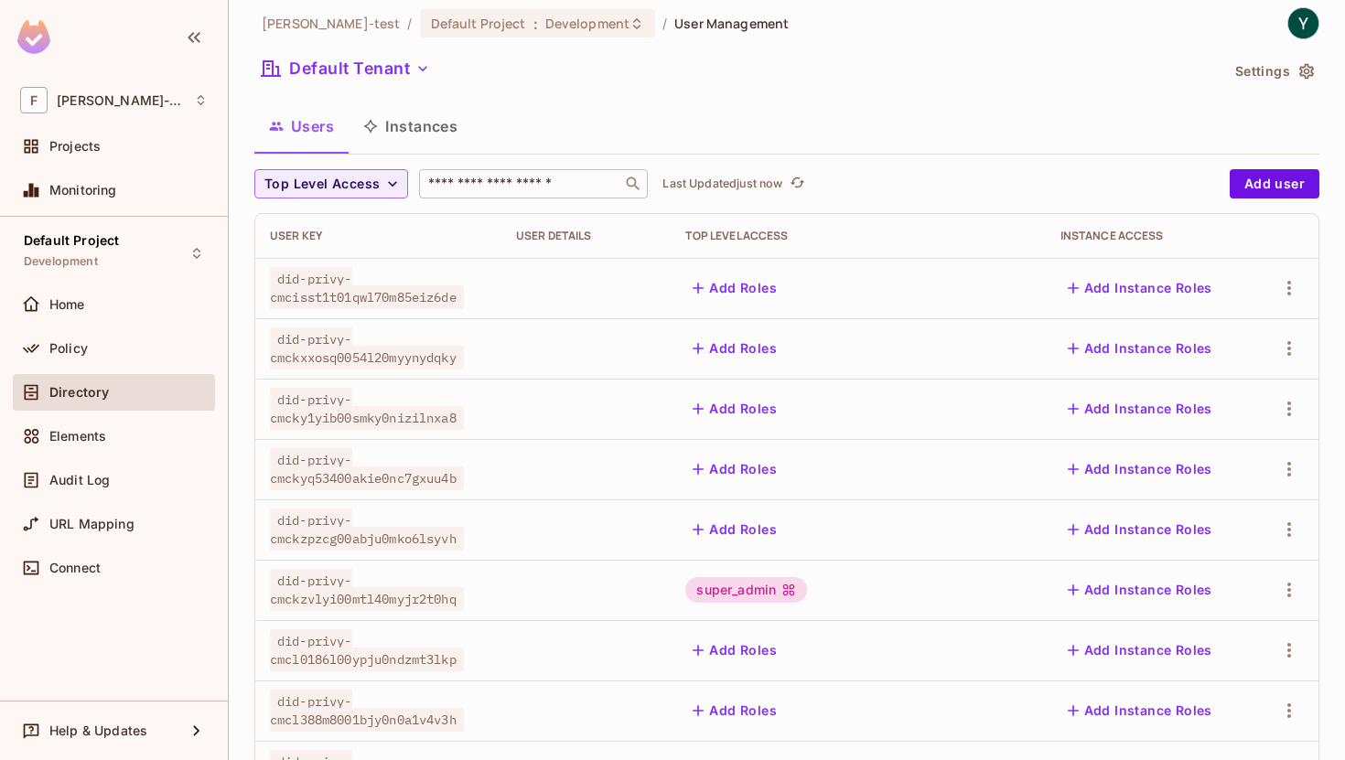
click at [467, 188] on input "text" at bounding box center [520, 184] width 192 height 18
type input "*****"
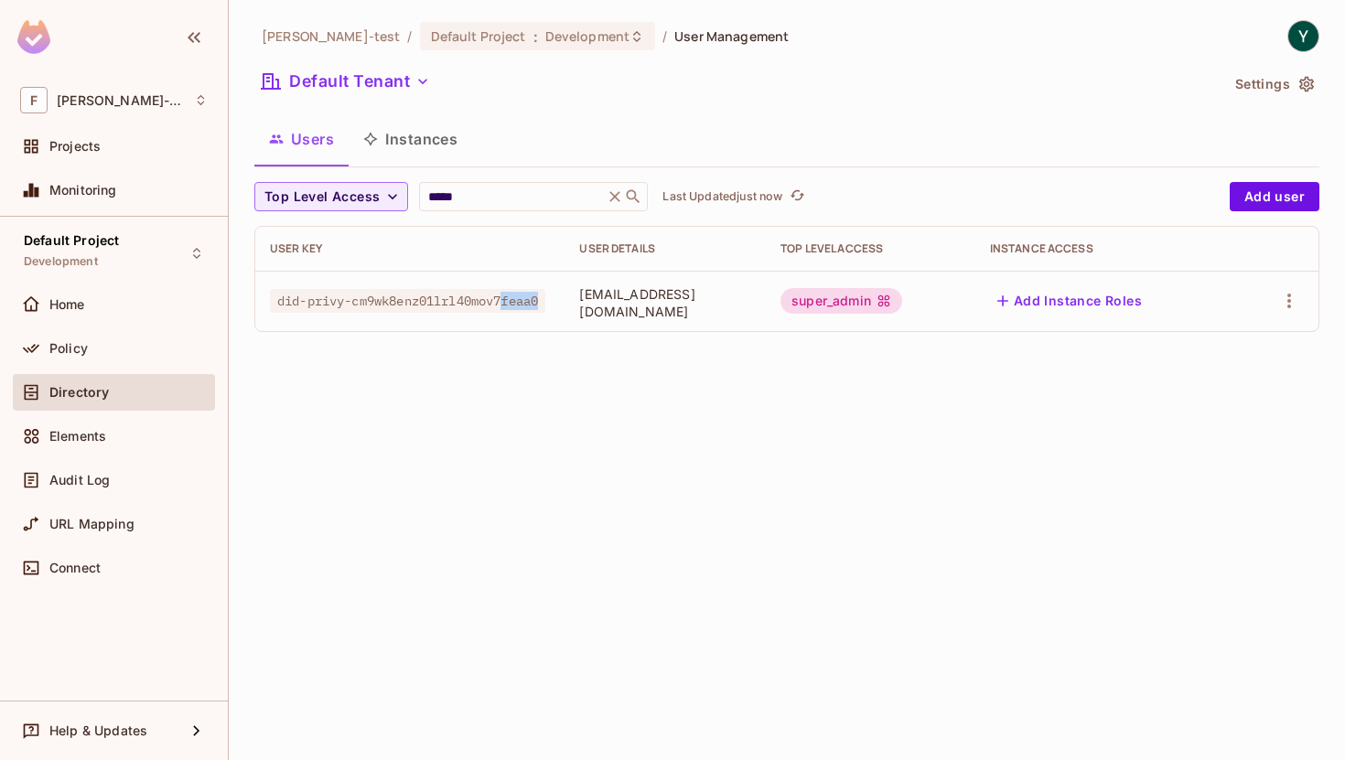
drag, startPoint x: 427, startPoint y: 312, endPoint x: 484, endPoint y: 312, distance: 56.7
click at [484, 310] on div "did-privy-cm9wk8enz01lrl40mov7feaa0" at bounding box center [410, 301] width 280 height 18
drag, startPoint x: 484, startPoint y: 312, endPoint x: 285, endPoint y: 287, distance: 200.0
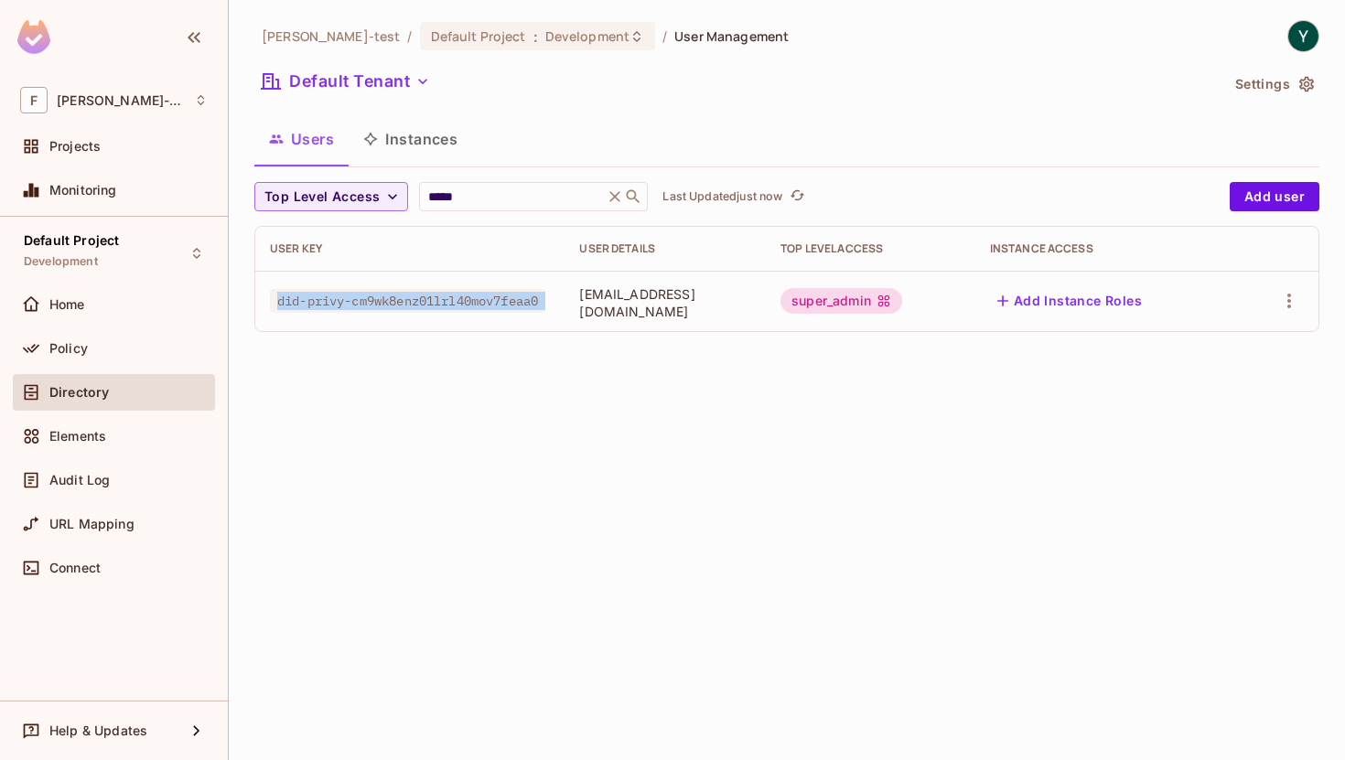
click at [285, 292] on div "did-privy-cm9wk8enz01lrl40mov7feaa0" at bounding box center [410, 301] width 280 height 18
click at [305, 339] on div "Top Level Access ***** ​ Last Updated just now Add user User Key User Details T…" at bounding box center [786, 264] width 1065 height 165
click at [419, 407] on div "[PERSON_NAME]-test / Default Project : Development / User Management Default Te…" at bounding box center [787, 380] width 1116 height 760
drag, startPoint x: 482, startPoint y: 299, endPoint x: 257, endPoint y: 290, distance: 225.2
click at [257, 289] on td "did-privy-cm9wk8enz01lrl40mov7feaa0" at bounding box center [409, 301] width 309 height 60
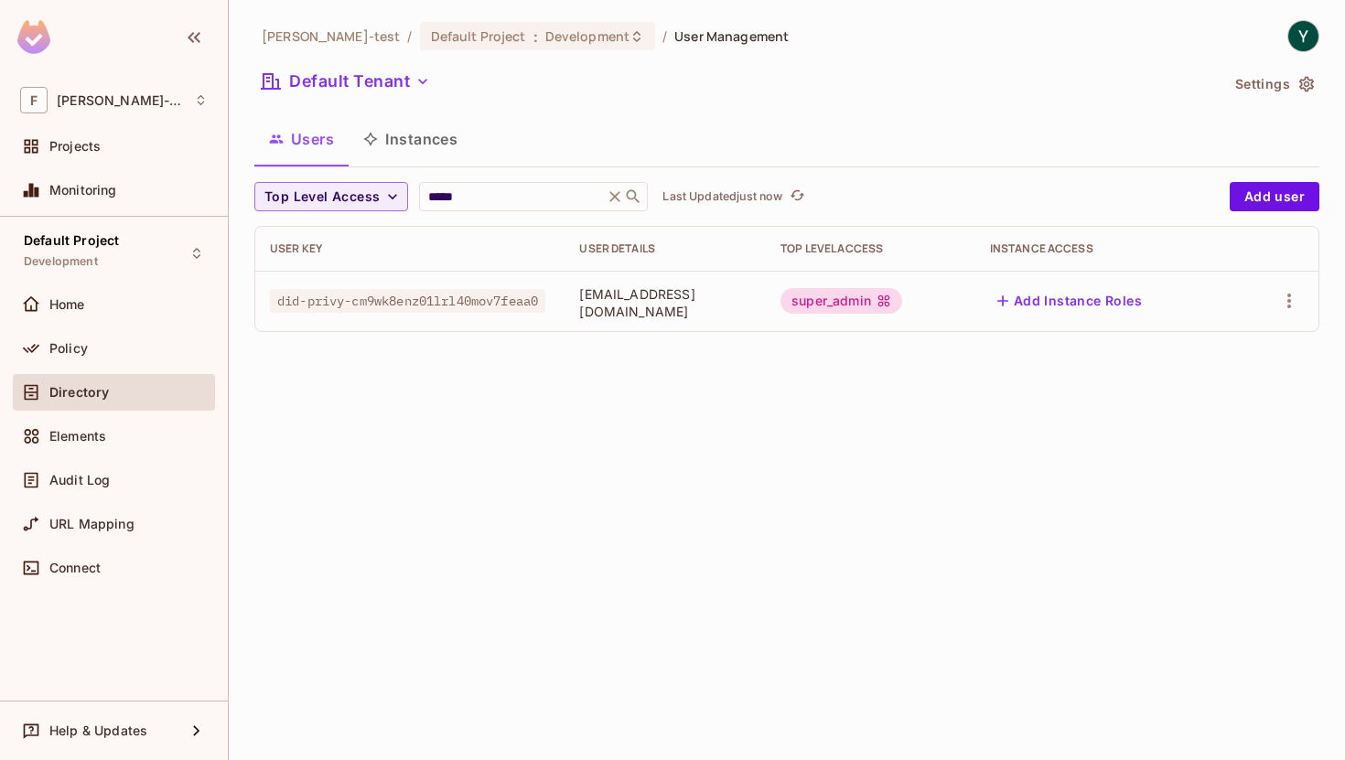
click at [276, 313] on span "did-privy-cm9wk8enz01lrl40mov7feaa0" at bounding box center [407, 301] width 275 height 24
